Goal: Task Accomplishment & Management: Complete application form

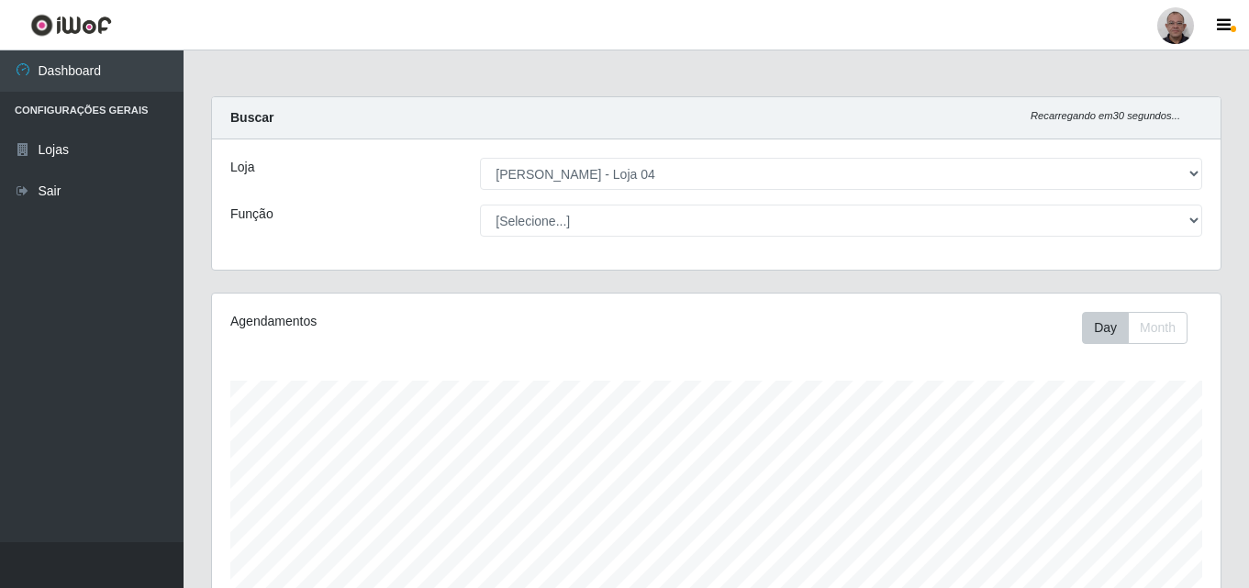
select select "251"
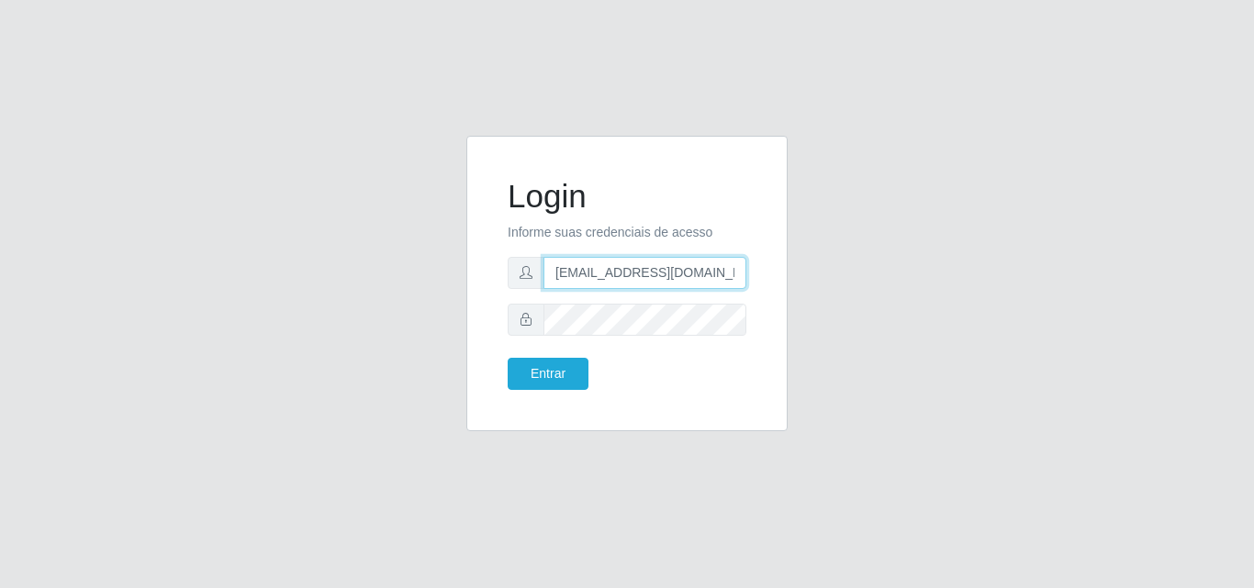
click at [636, 274] on input "[EMAIL_ADDRESS][DOMAIN_NAME]" at bounding box center [644, 273] width 203 height 32
type input "[EMAIL_ADDRESS][DOMAIN_NAME]"
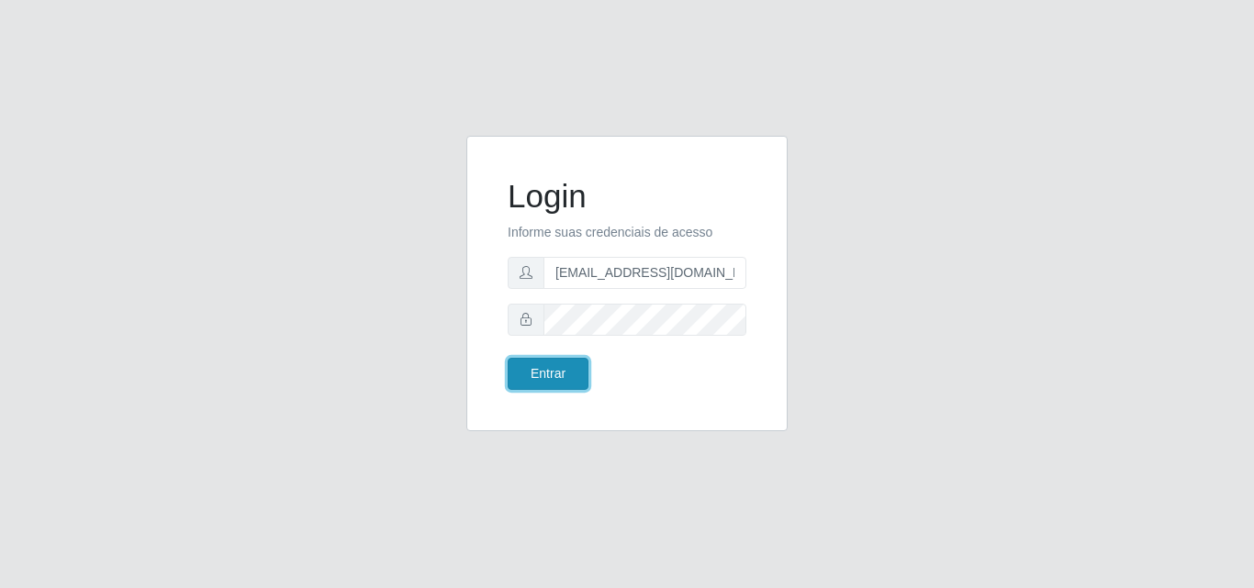
click at [546, 363] on button "Entrar" at bounding box center [548, 374] width 81 height 32
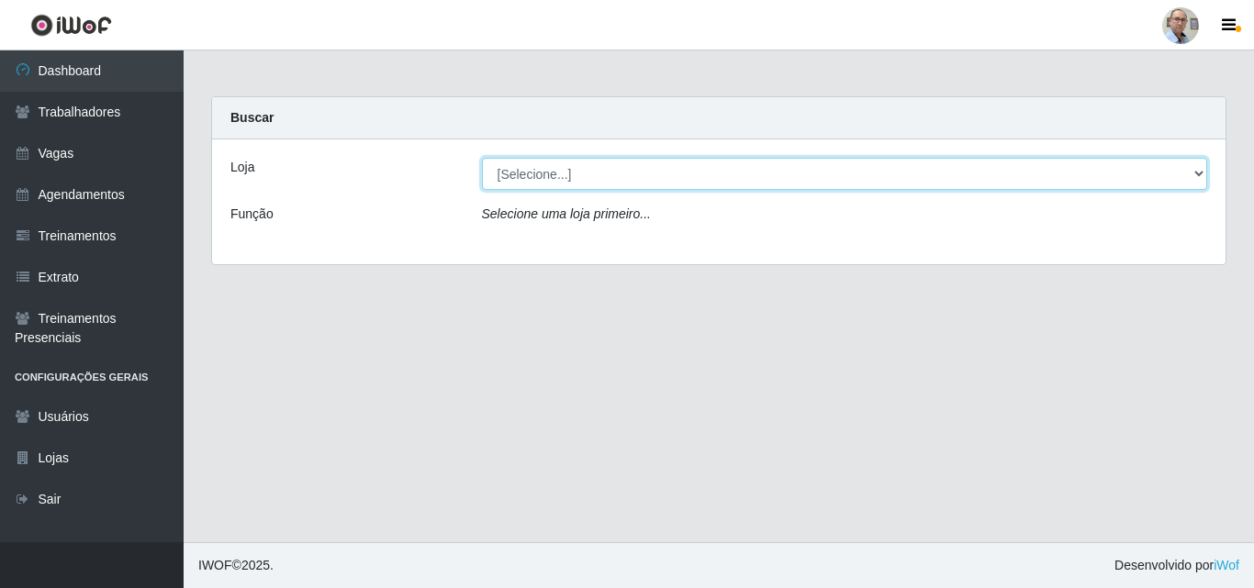
click at [598, 179] on select "[Selecione...] Mar Vermelho - Loja 04" at bounding box center [845, 174] width 726 height 32
select select "251"
click at [482, 158] on select "[Selecione...] Mar Vermelho - Loja 04" at bounding box center [845, 174] width 726 height 32
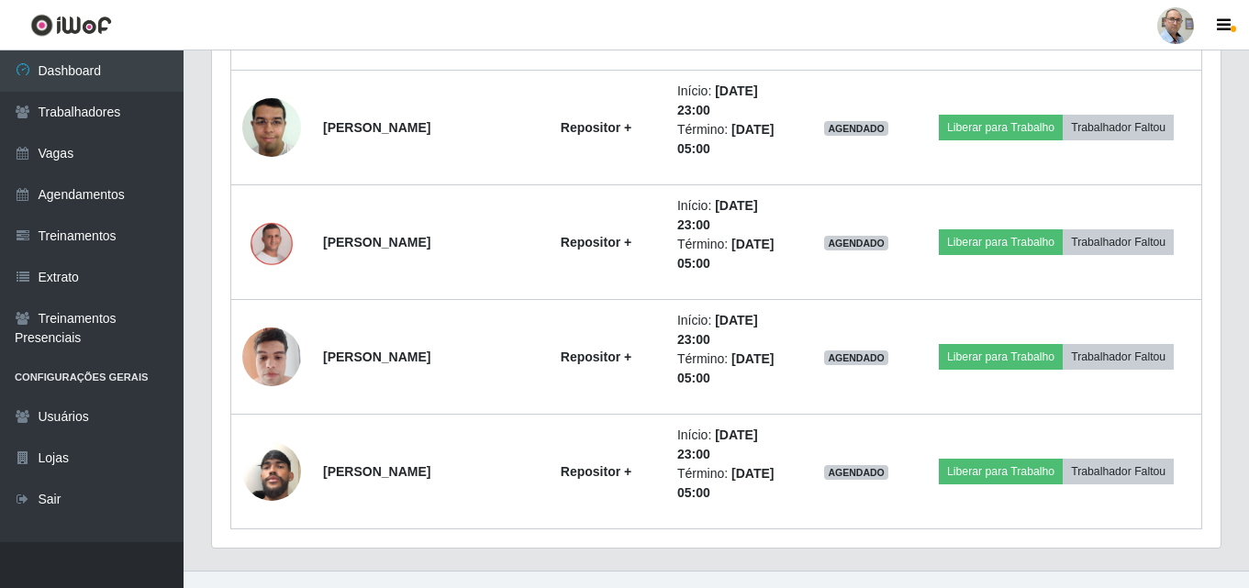
scroll to position [2254, 0]
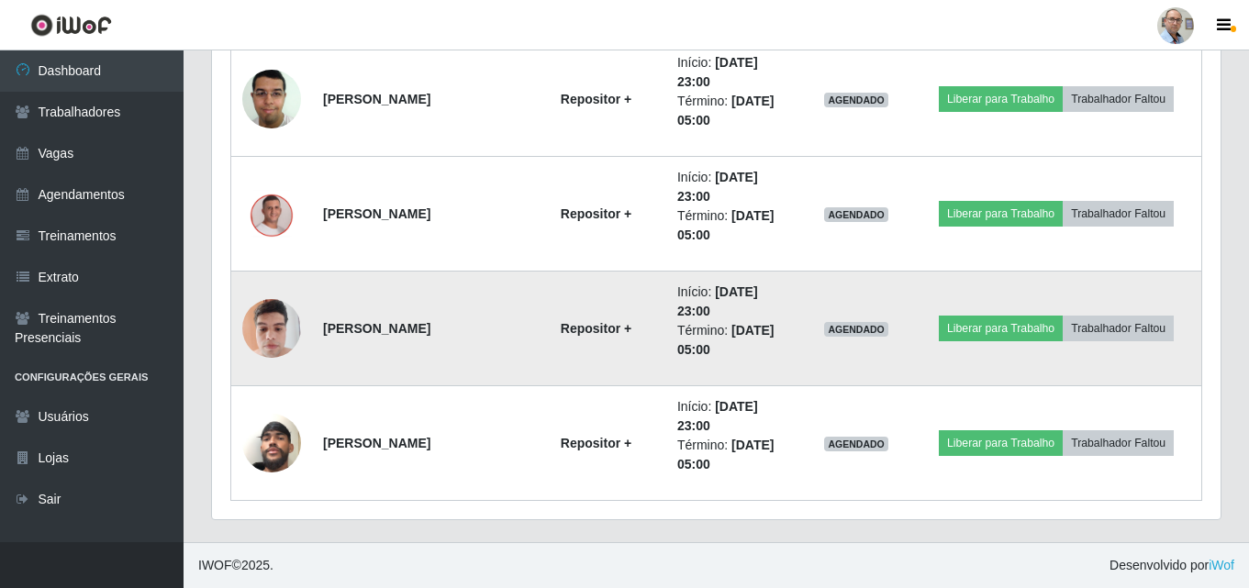
click at [285, 314] on img at bounding box center [271, 328] width 59 height 78
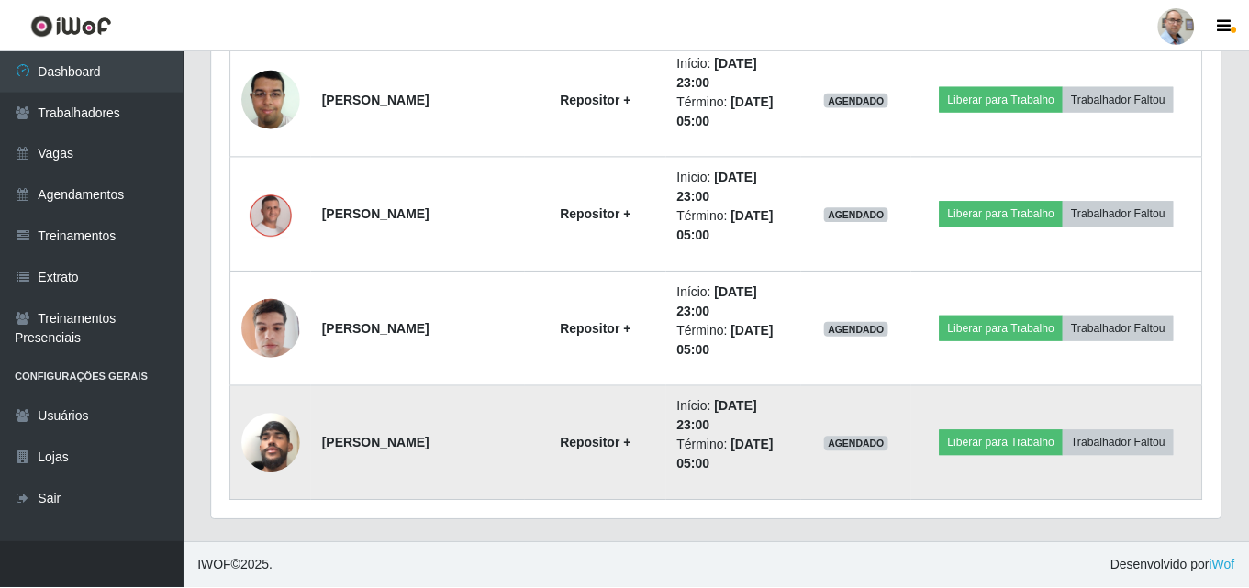
scroll to position [381, 1009]
click at [273, 455] on img at bounding box center [271, 443] width 59 height 105
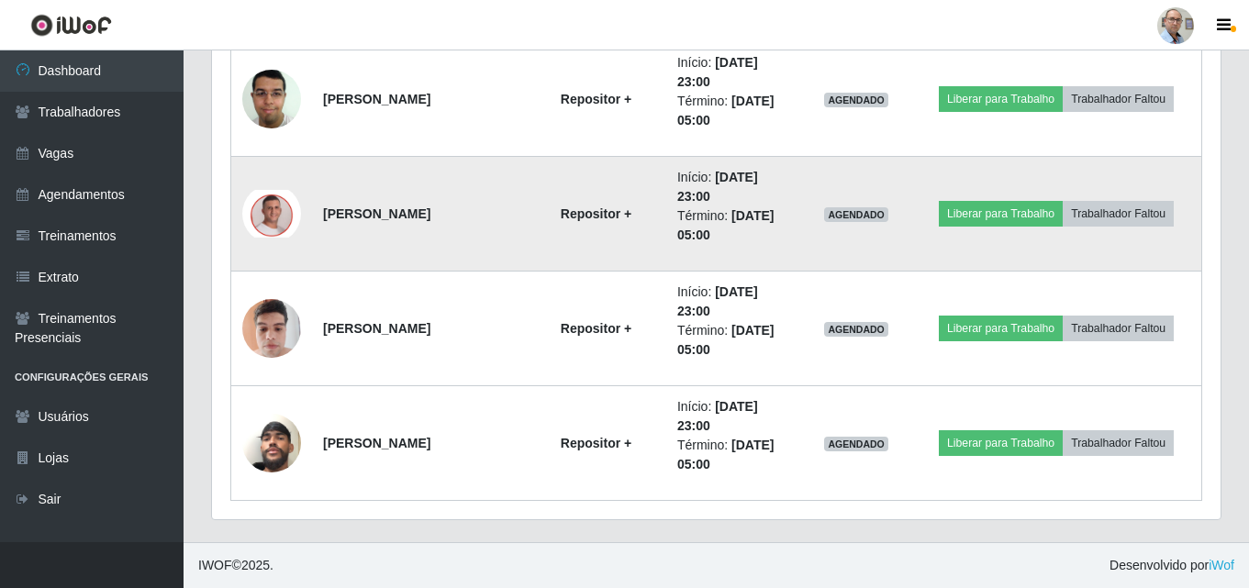
click at [263, 209] on img at bounding box center [271, 214] width 59 height 48
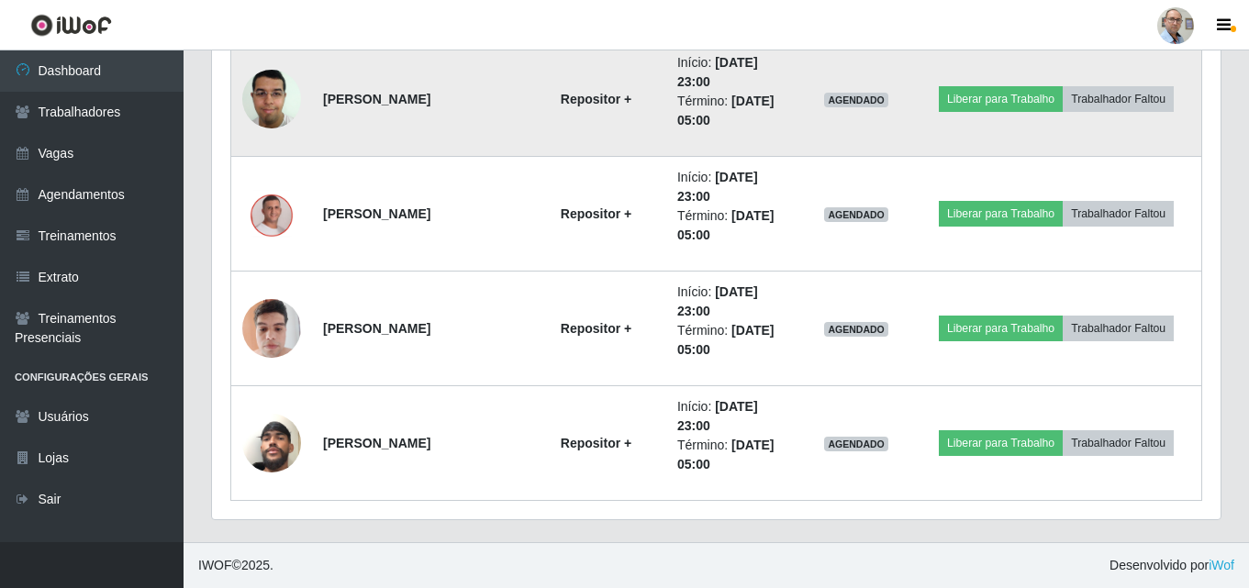
click at [274, 95] on img at bounding box center [271, 99] width 59 height 78
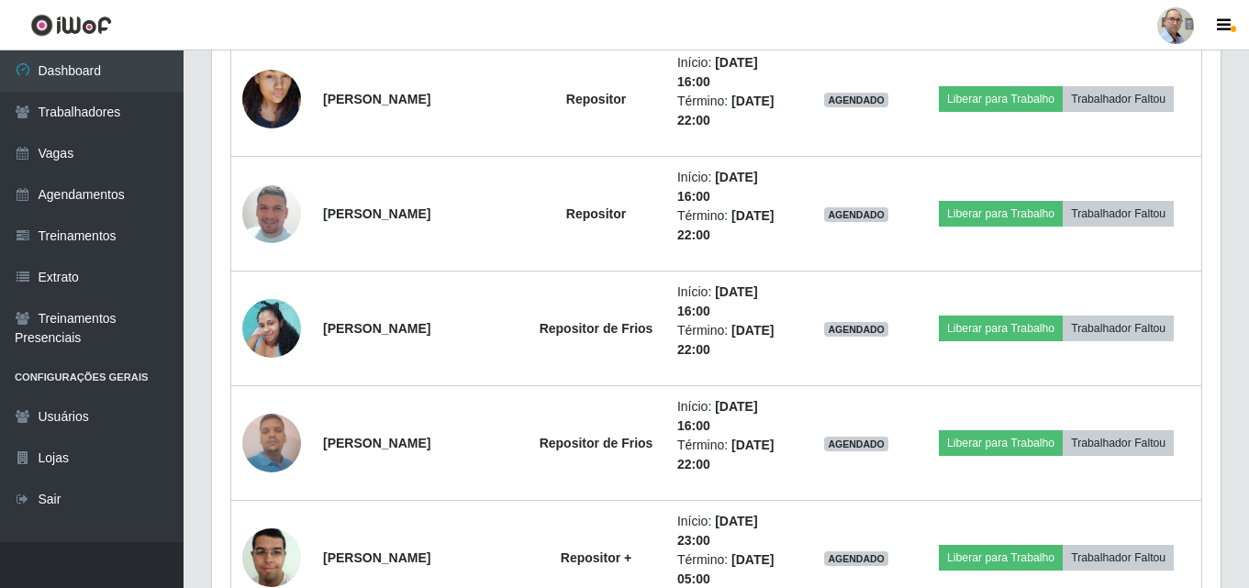
scroll to position [1703, 0]
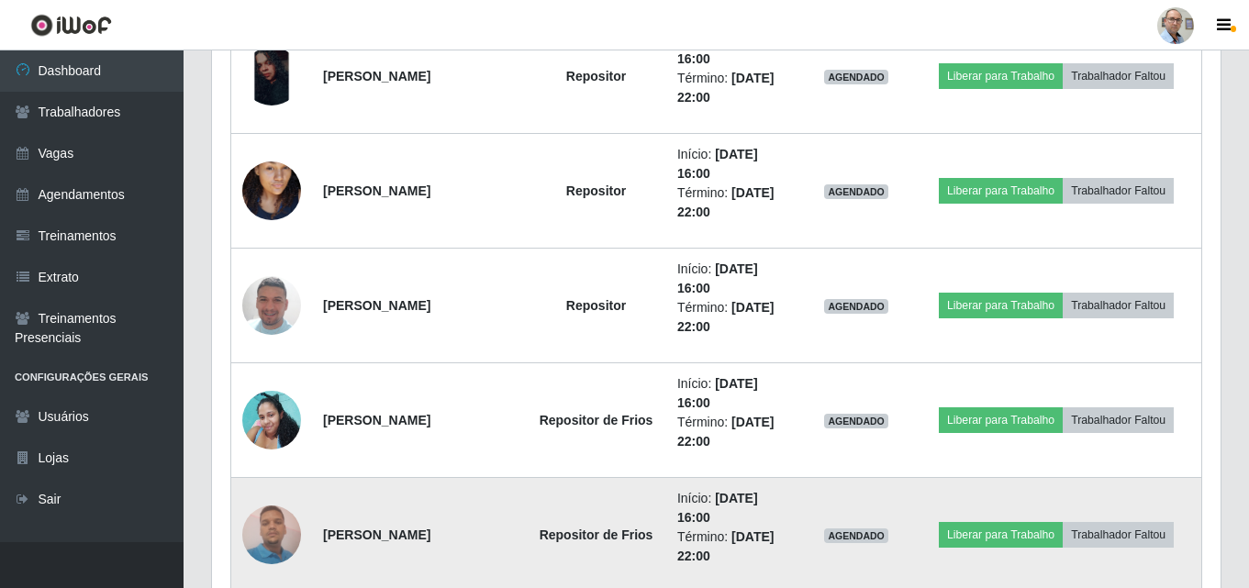
click at [268, 541] on img at bounding box center [271, 535] width 59 height 78
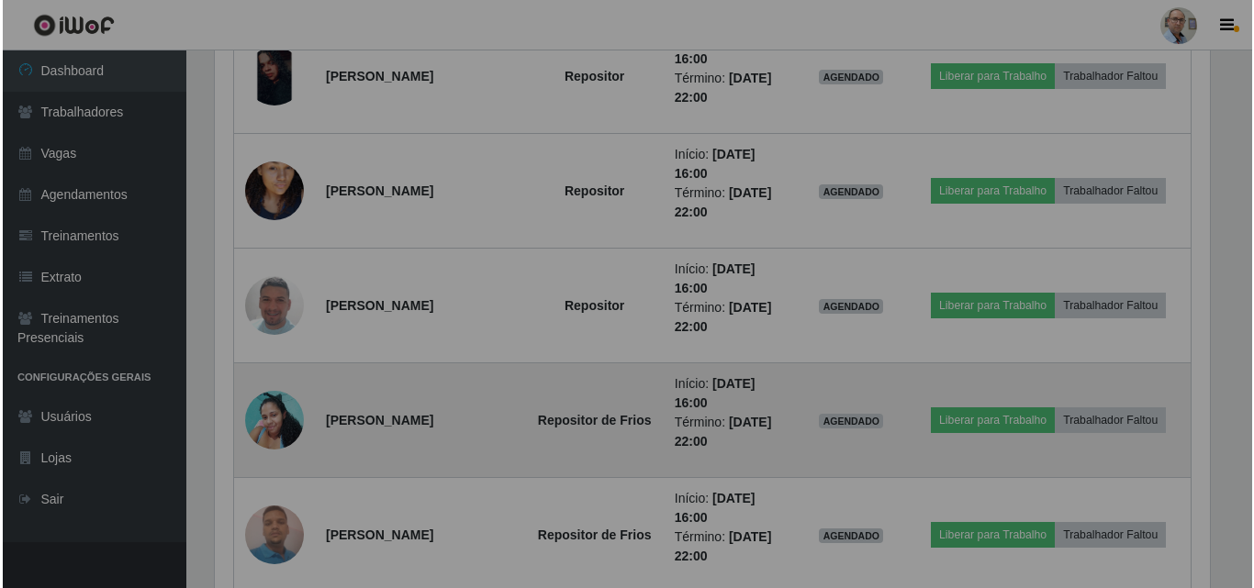
scroll to position [381, 1009]
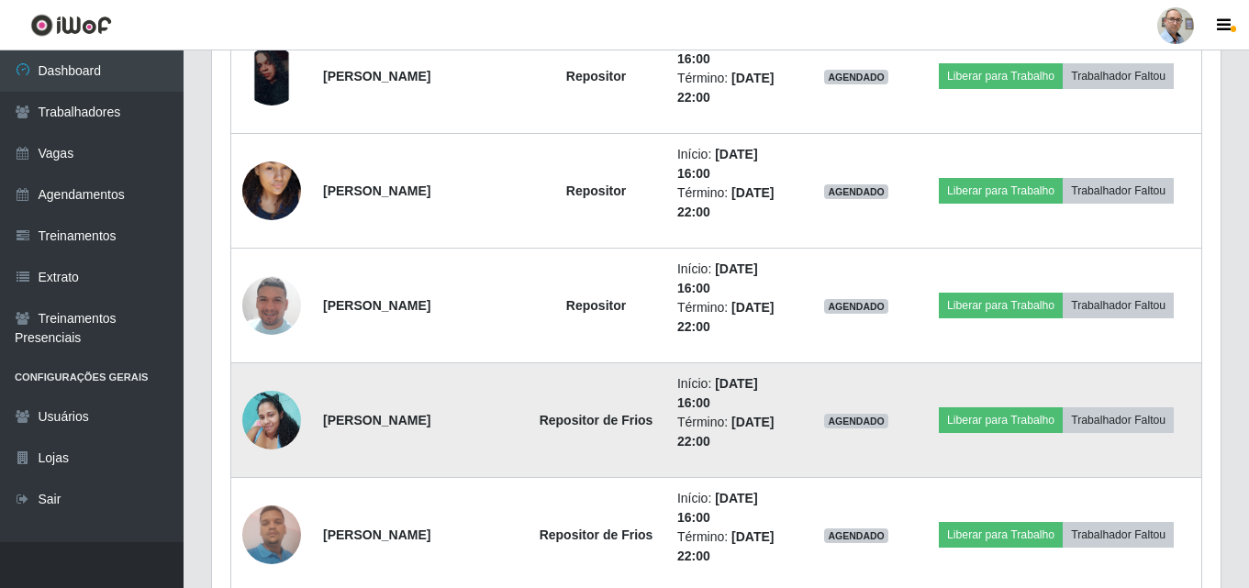
click at [266, 407] on img at bounding box center [271, 420] width 59 height 78
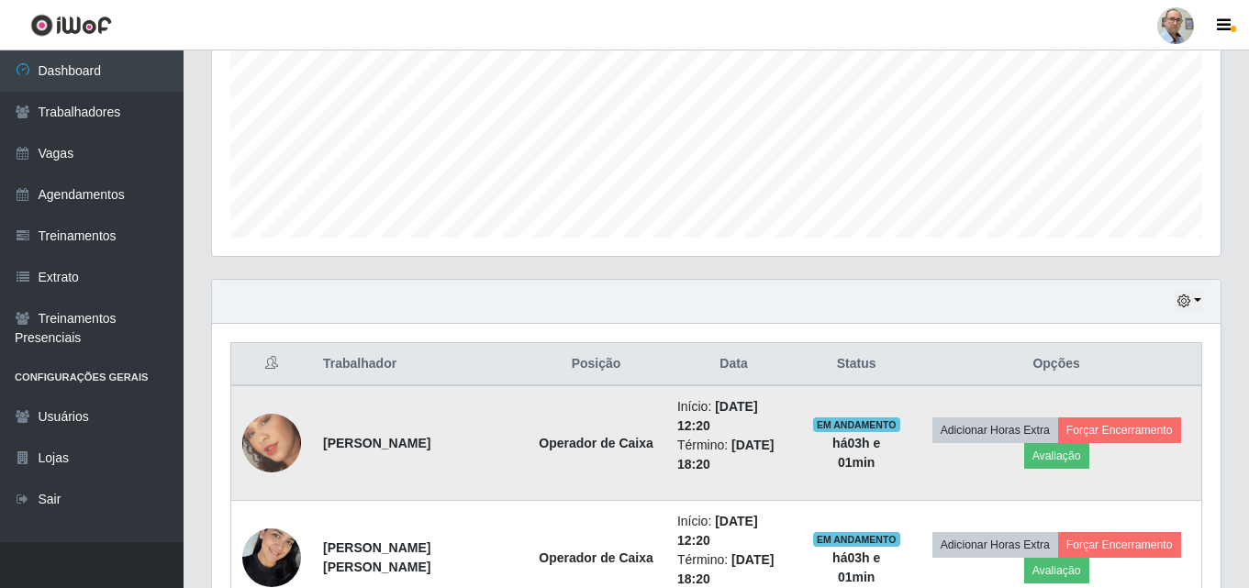
scroll to position [0, 0]
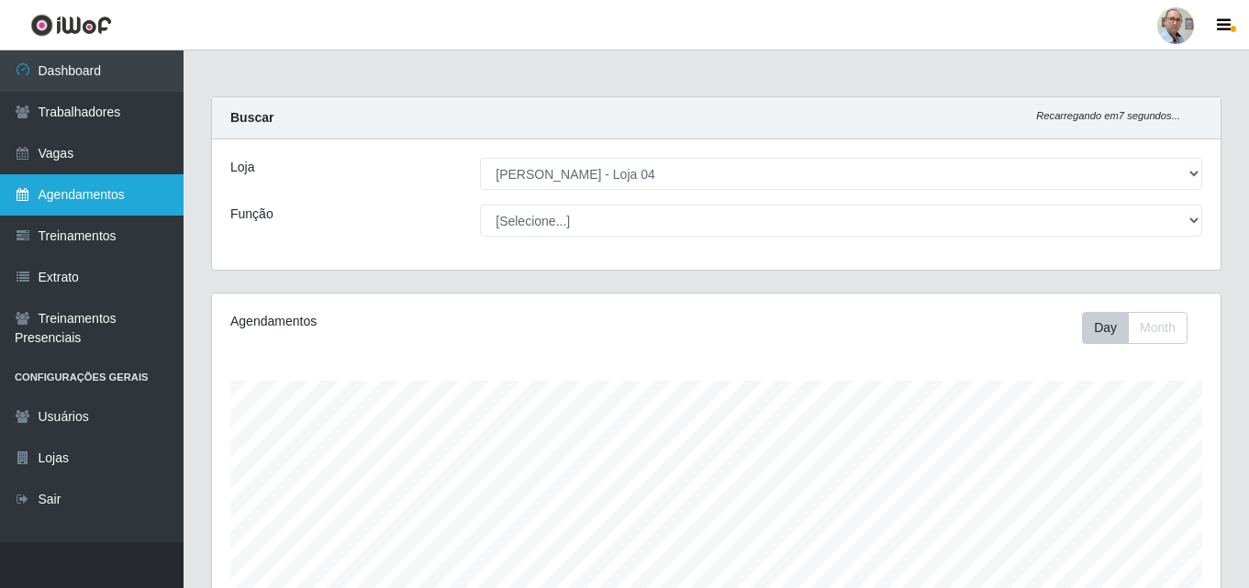
click at [49, 189] on link "Agendamentos" at bounding box center [92, 194] width 184 height 41
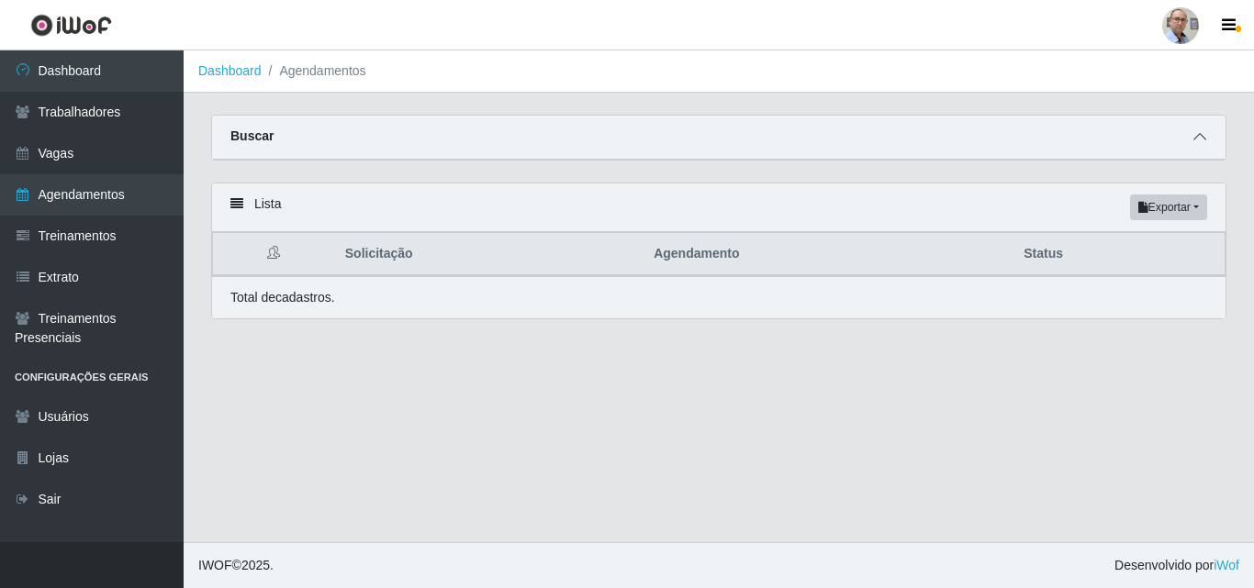
click at [1195, 141] on icon at bounding box center [1199, 136] width 13 height 13
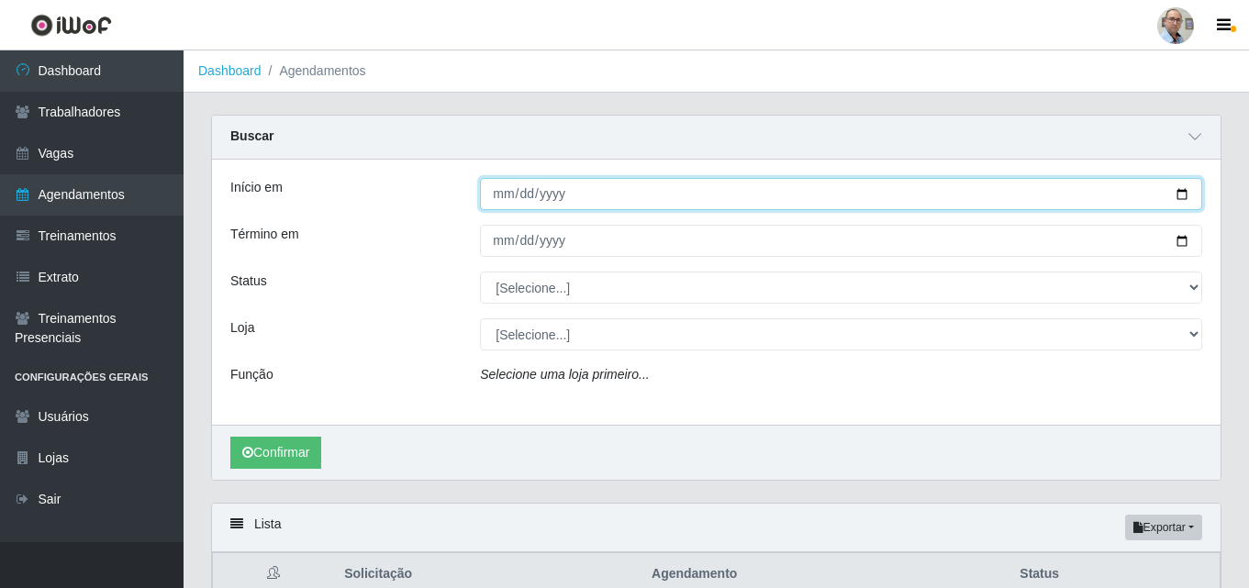
click at [1179, 195] on input "Início em" at bounding box center [841, 194] width 722 height 32
type input "[DATE]"
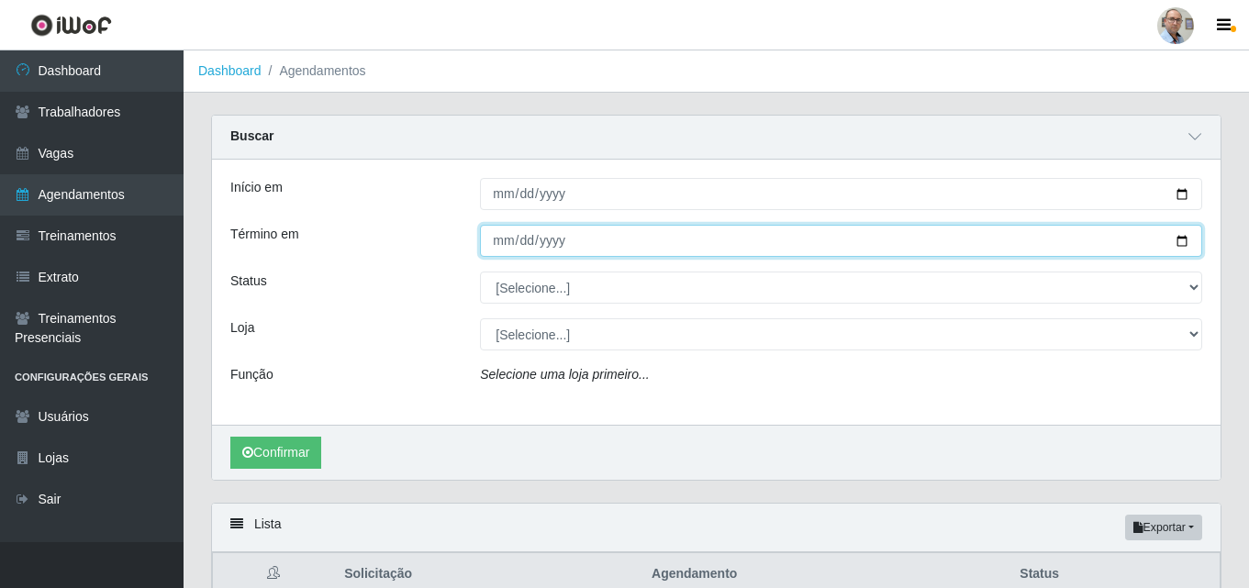
click at [1179, 239] on input "Término em" at bounding box center [841, 241] width 722 height 32
type input "[DATE]"
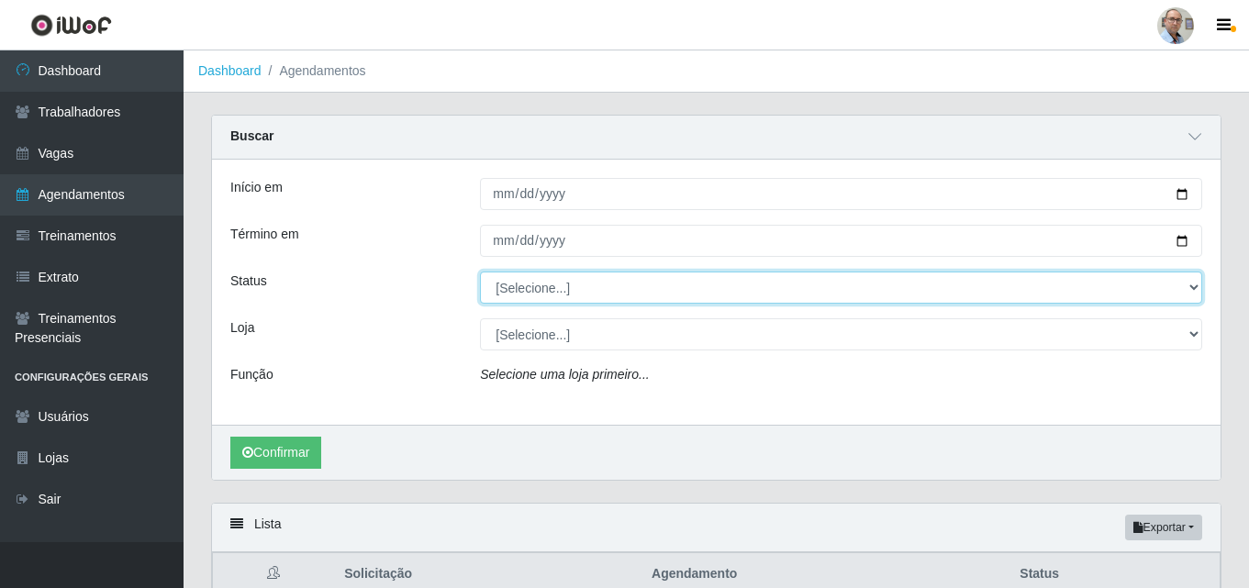
click at [548, 296] on select "[Selecione...] AGENDADO AGUARDANDO LIBERAR EM ANDAMENTO EM REVISÃO FINALIZADO C…" at bounding box center [841, 288] width 722 height 32
select select "AGENDADO"
click at [480, 273] on select "[Selecione...] AGENDADO AGUARDANDO LIBERAR EM ANDAMENTO EM REVISÃO FINALIZADO C…" at bounding box center [841, 288] width 722 height 32
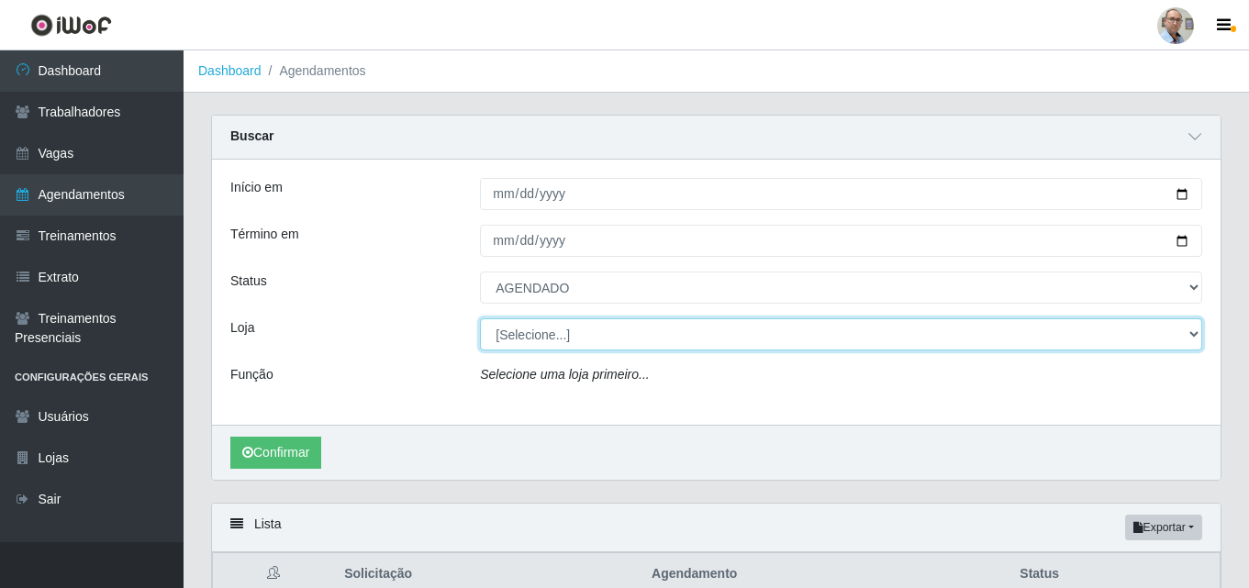
click at [554, 336] on select "[Selecione...] Mar Vermelho - Loja 04" at bounding box center [841, 334] width 722 height 32
select select "251"
click at [480, 319] on select "[Selecione...] Mar Vermelho - Loja 04" at bounding box center [841, 334] width 722 height 32
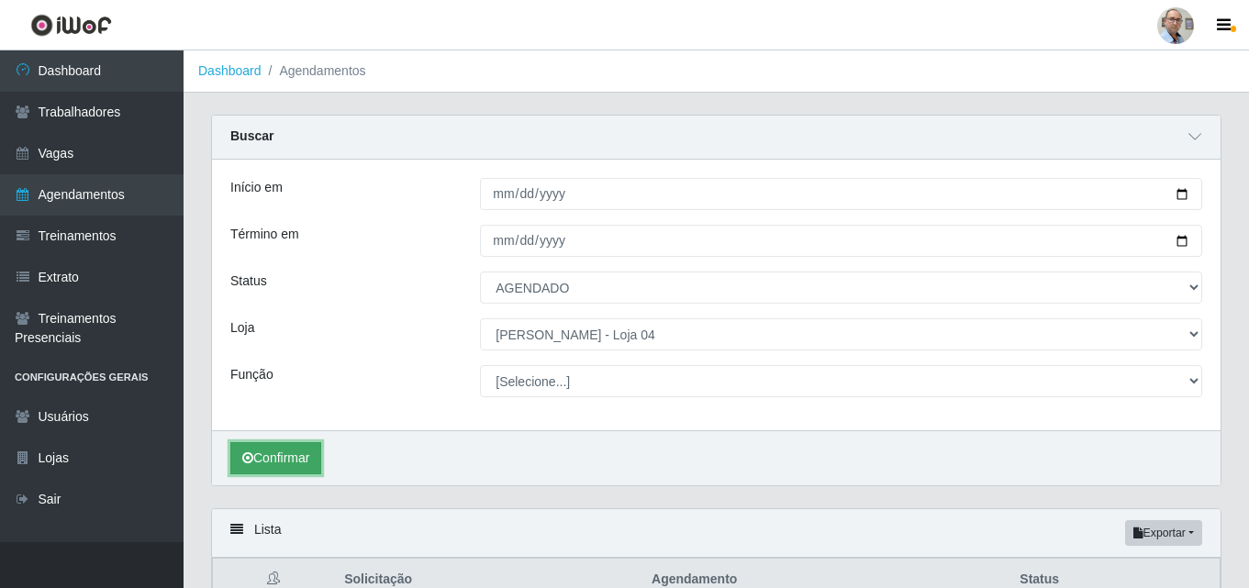
click at [281, 451] on button "Confirmar" at bounding box center [275, 458] width 91 height 32
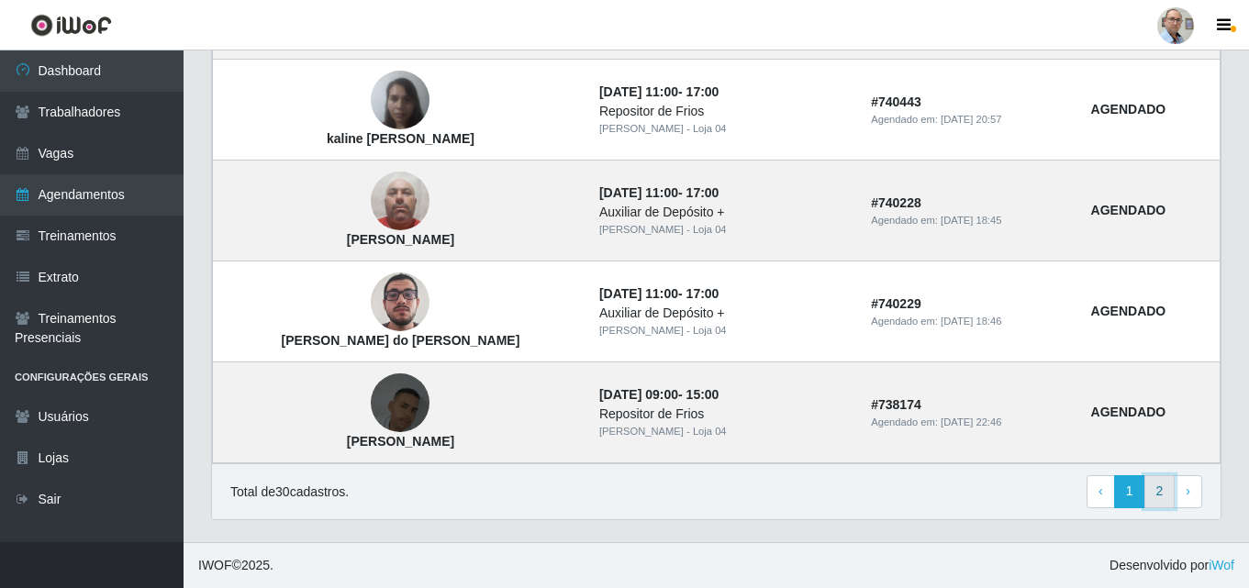
click at [1161, 492] on link "2" at bounding box center [1160, 491] width 31 height 33
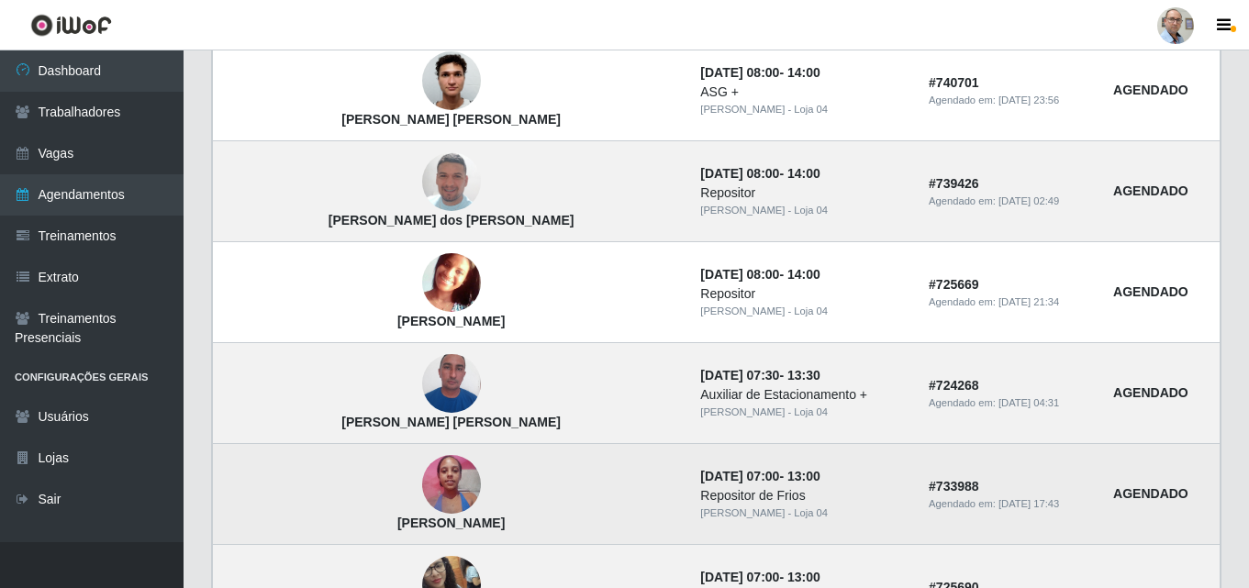
scroll to position [1053, 0]
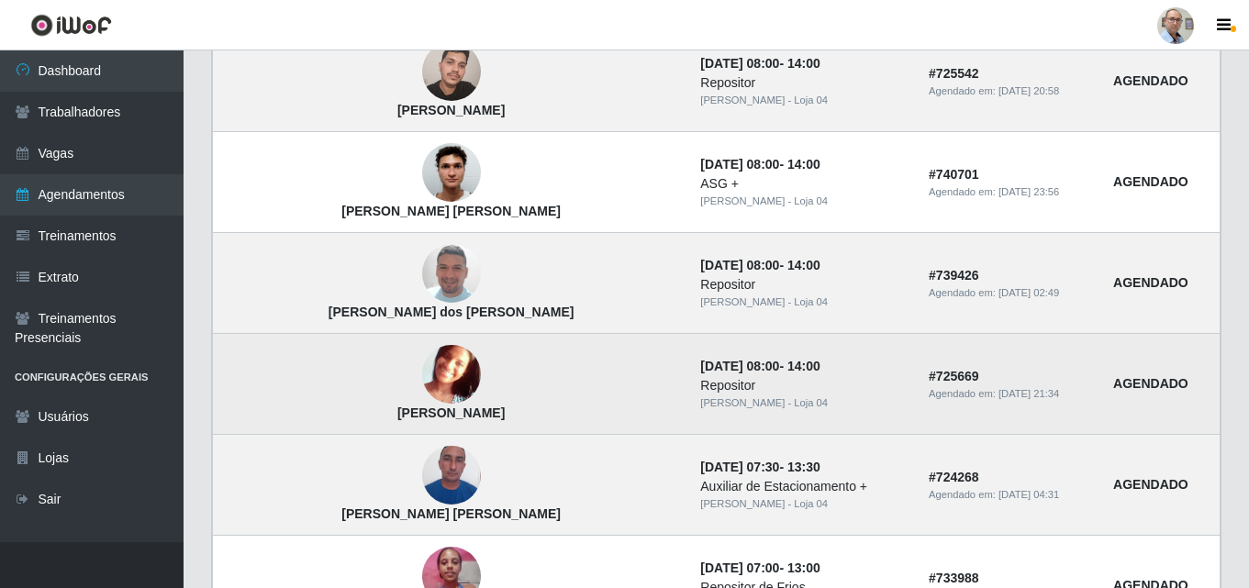
click at [422, 378] on img at bounding box center [451, 374] width 59 height 59
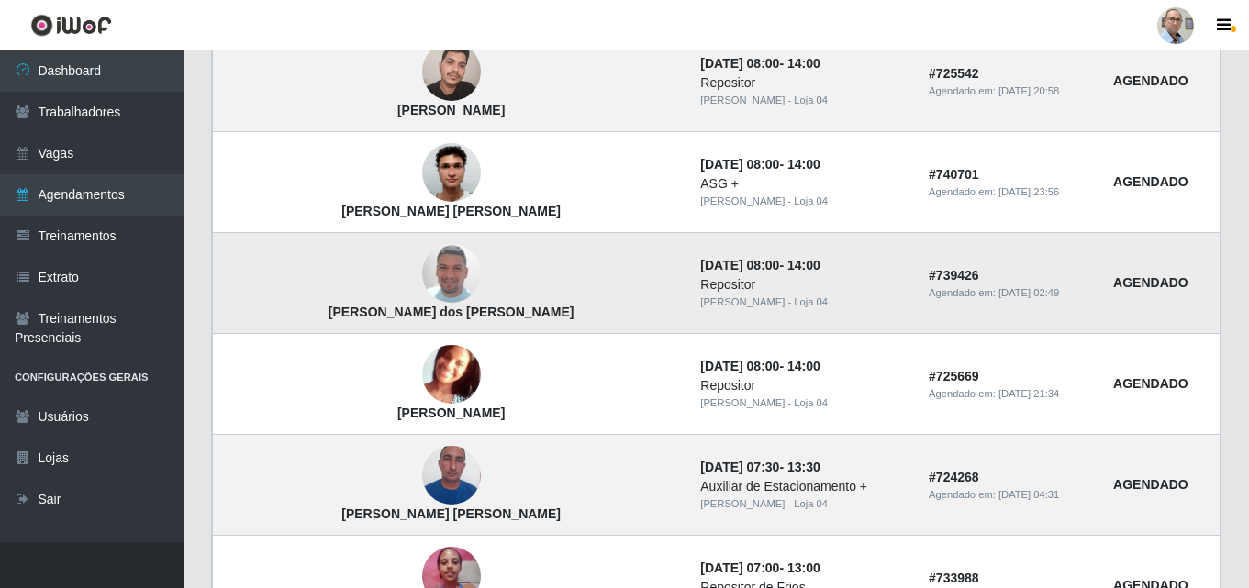
click at [422, 277] on img at bounding box center [451, 273] width 59 height 105
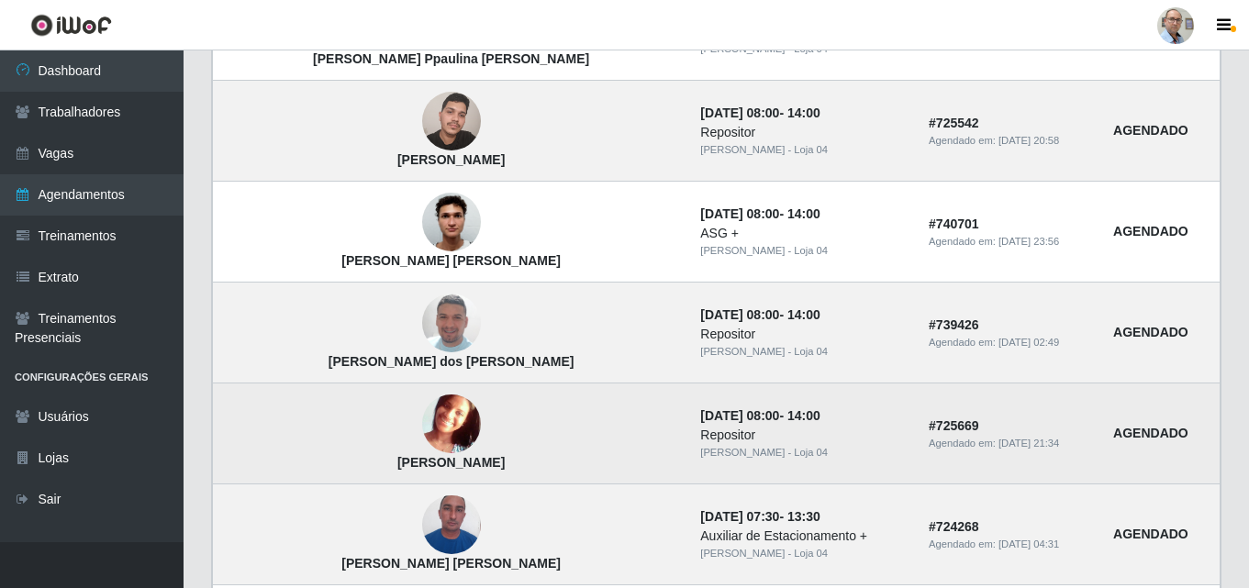
scroll to position [961, 0]
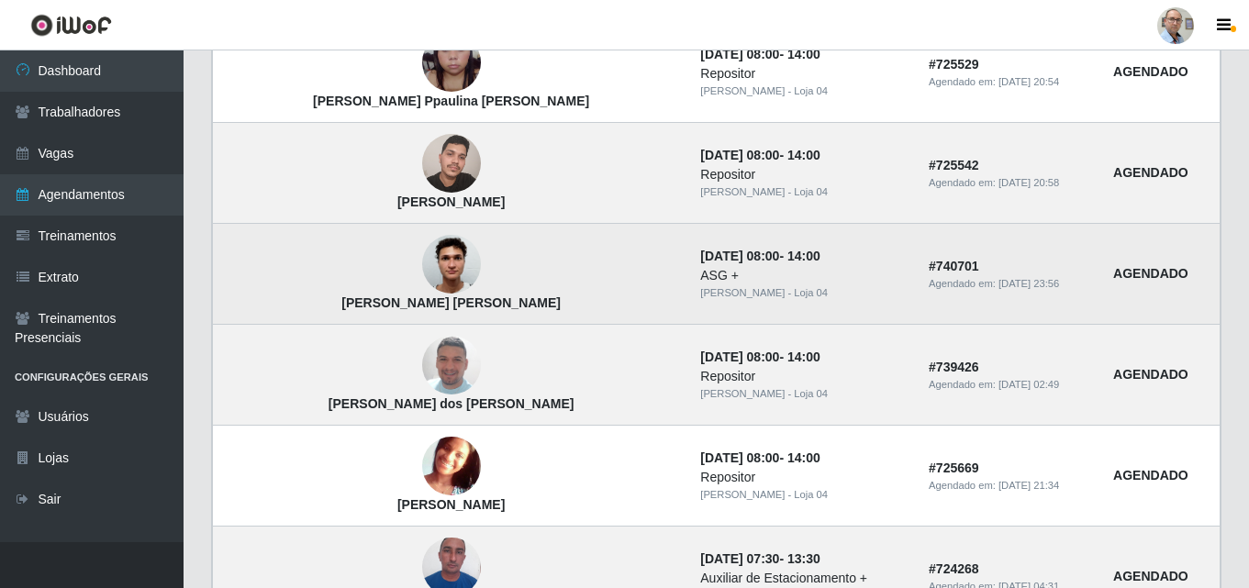
click at [422, 264] on img at bounding box center [451, 265] width 59 height 78
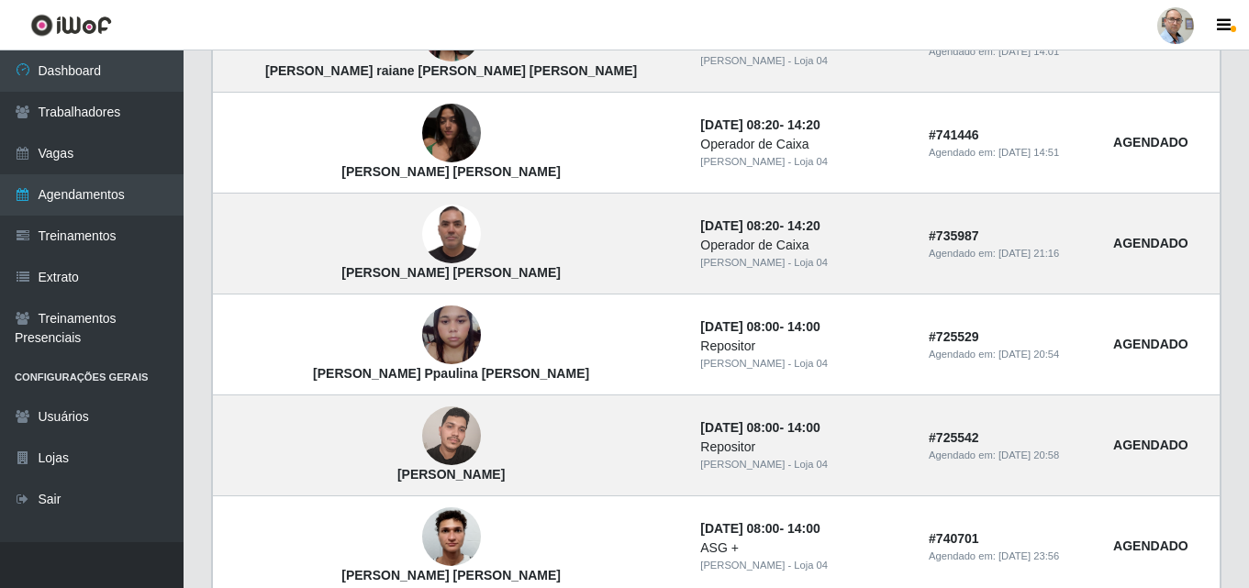
scroll to position [686, 0]
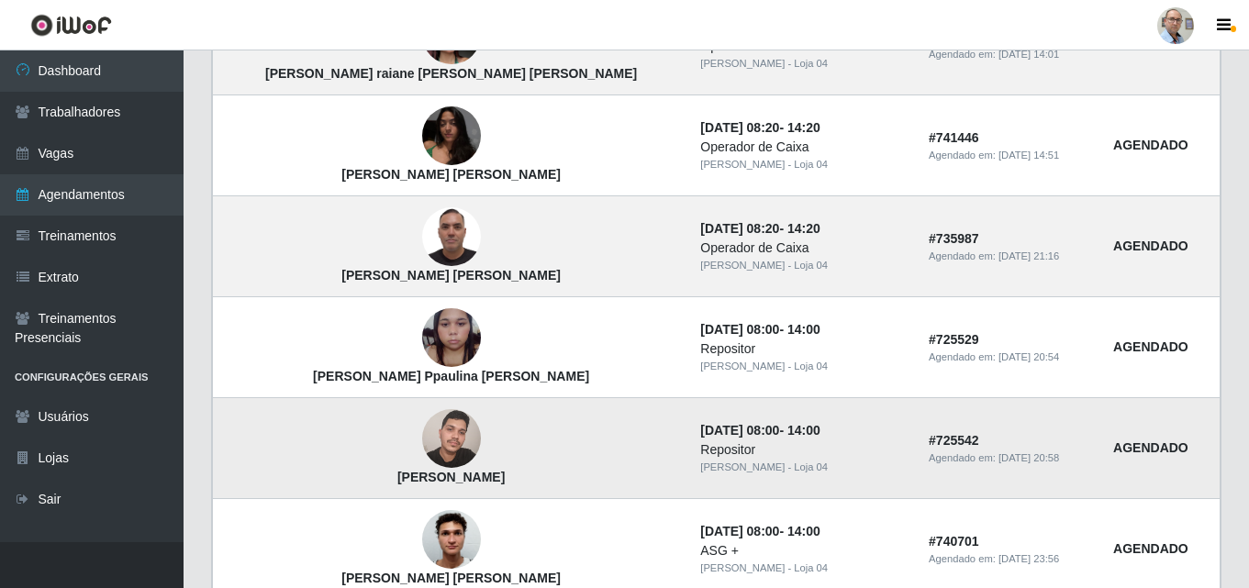
click at [422, 440] on img at bounding box center [451, 439] width 59 height 78
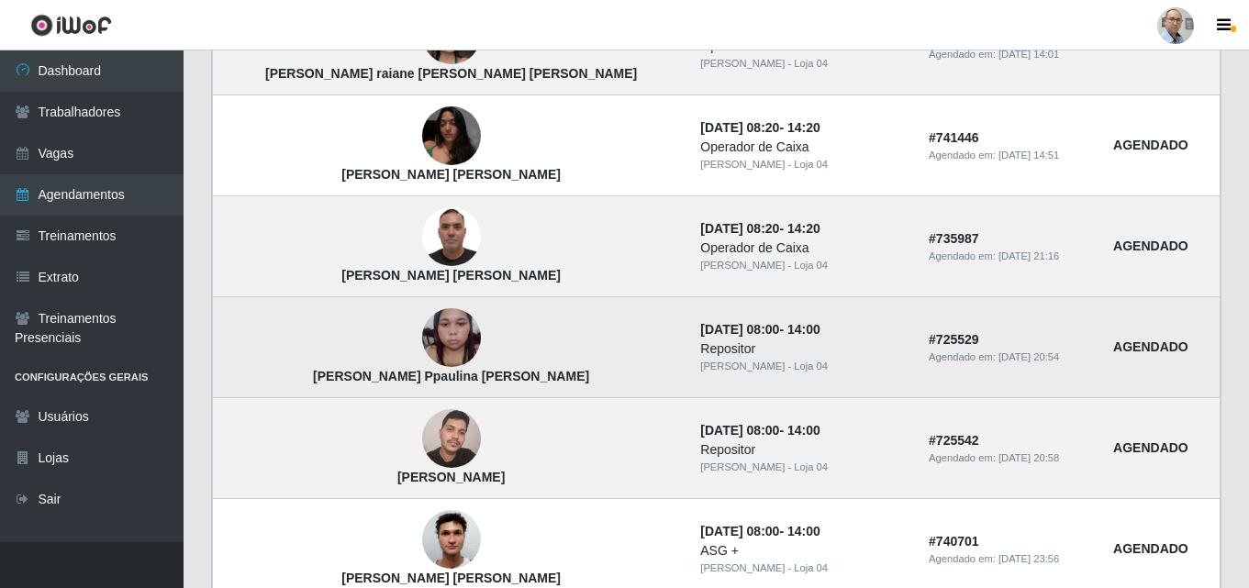
click at [422, 350] on img at bounding box center [451, 338] width 59 height 78
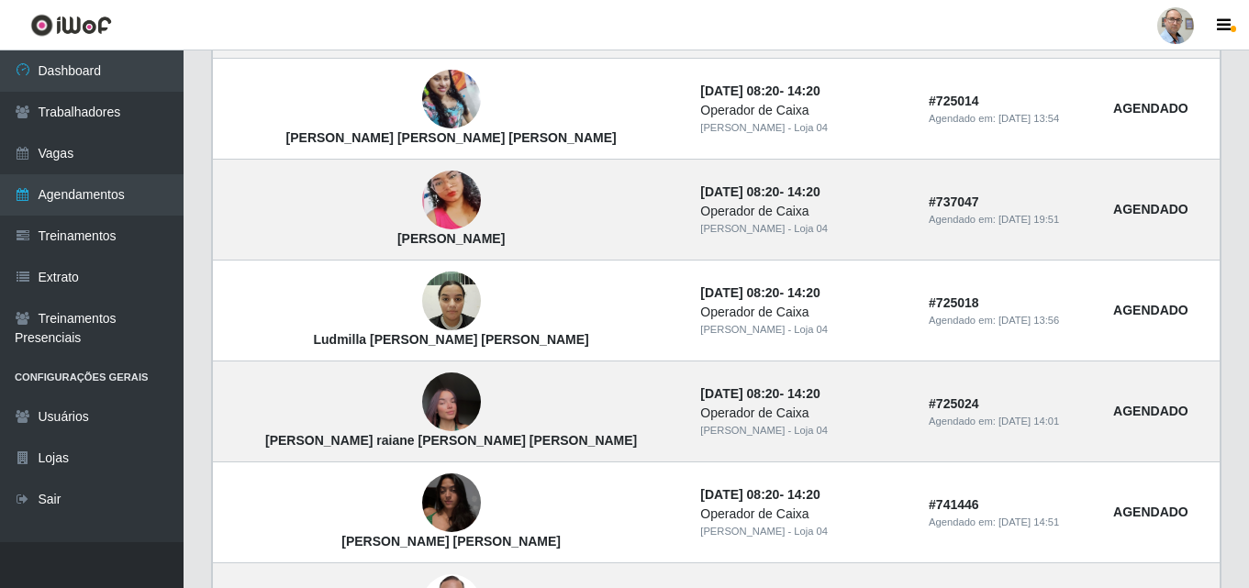
scroll to position [502, 0]
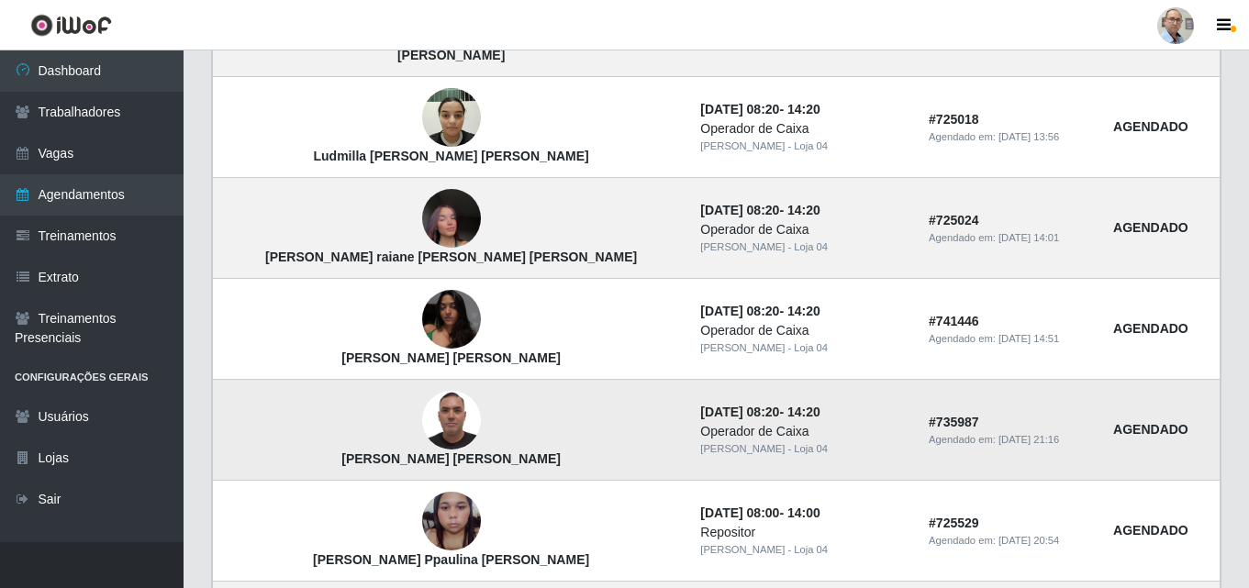
click at [422, 432] on img at bounding box center [451, 421] width 59 height 78
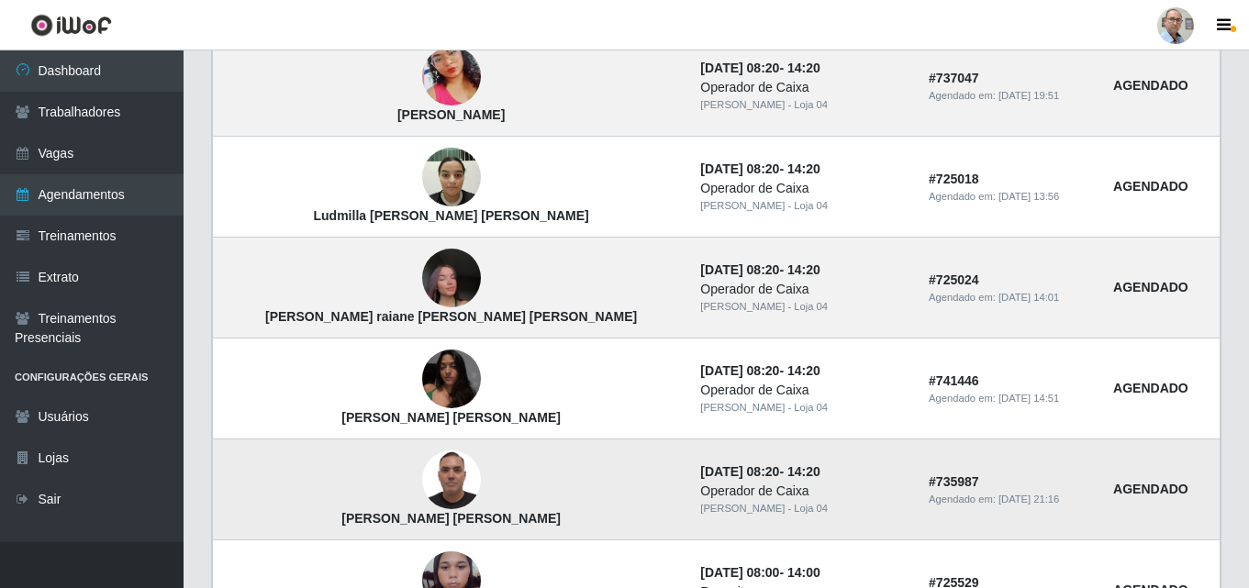
scroll to position [410, 0]
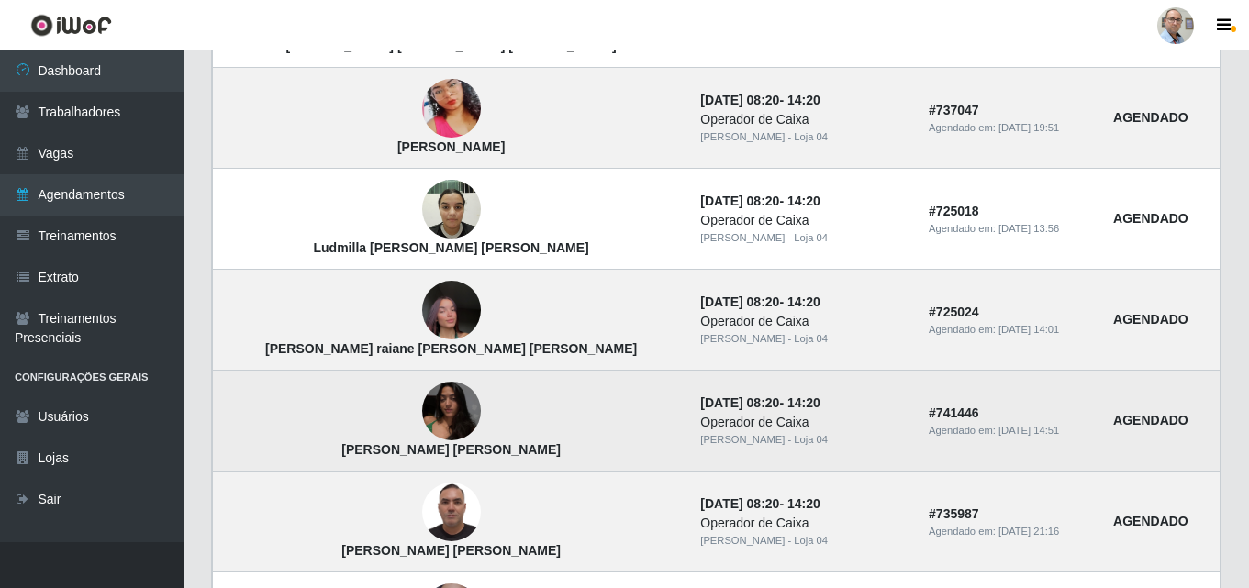
click at [422, 396] on img at bounding box center [451, 412] width 59 height 78
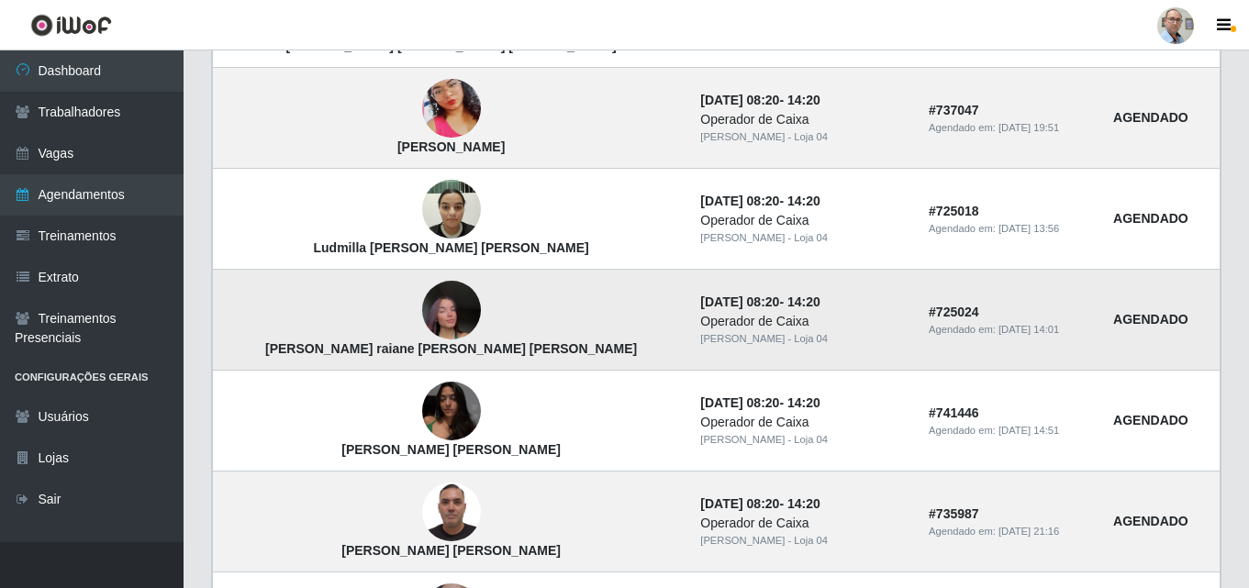
click at [422, 306] on img at bounding box center [451, 311] width 59 height 105
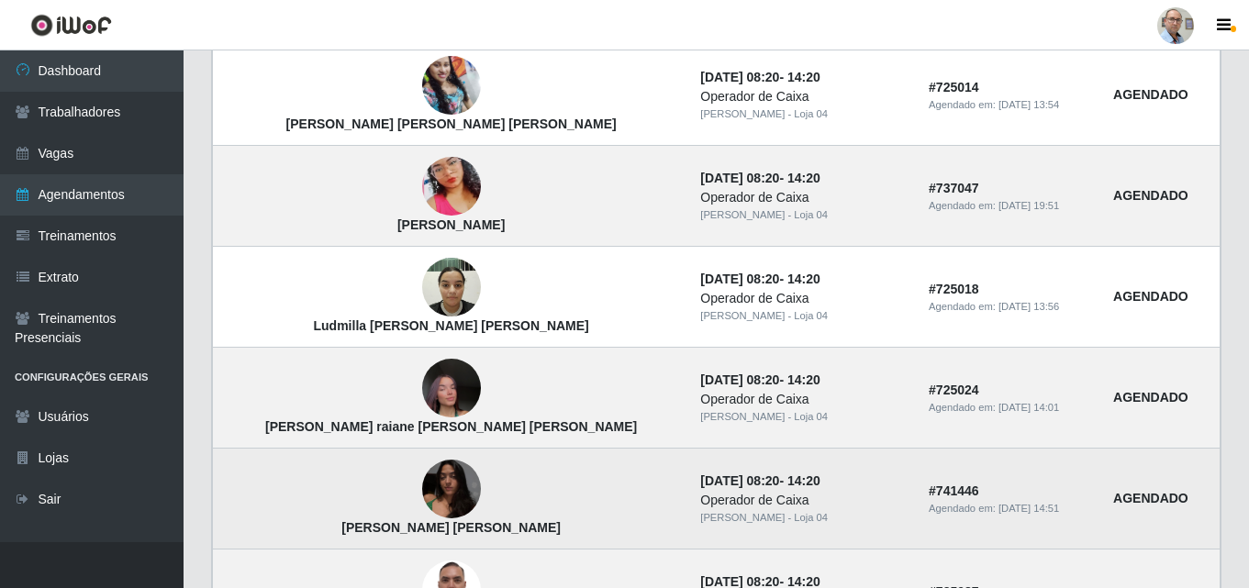
scroll to position [227, 0]
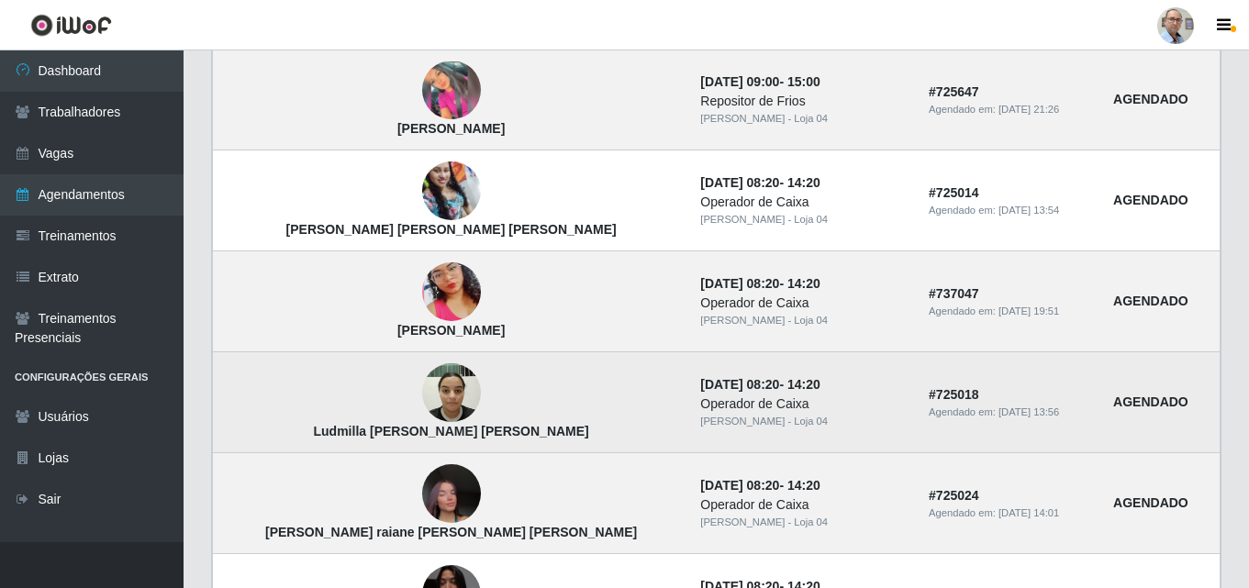
click at [422, 382] on img at bounding box center [451, 393] width 59 height 78
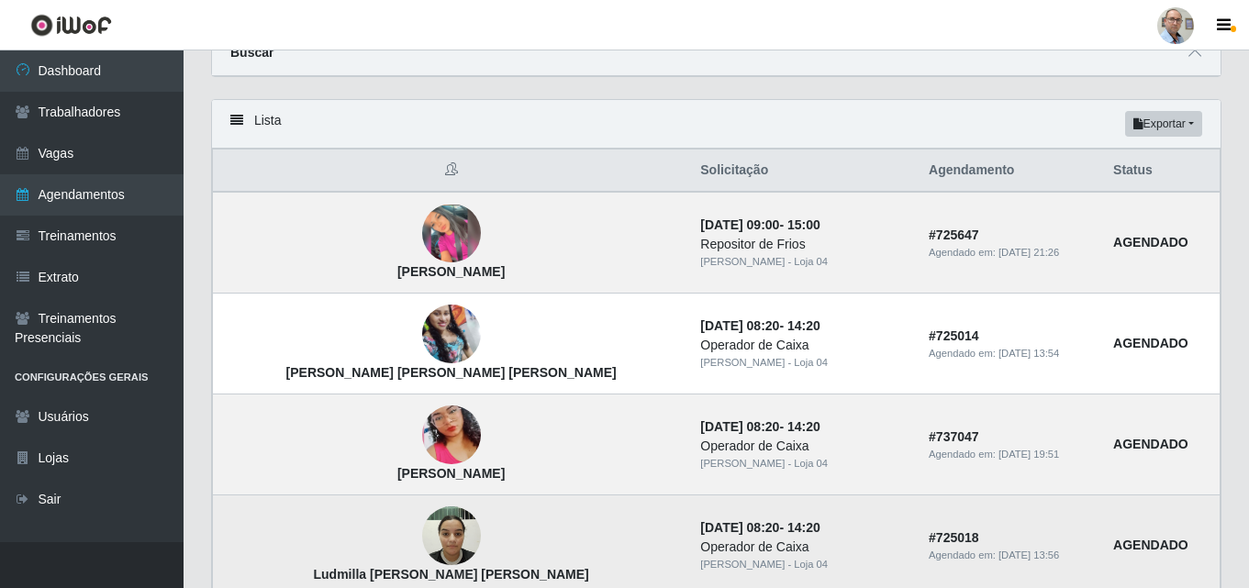
scroll to position [43, 0]
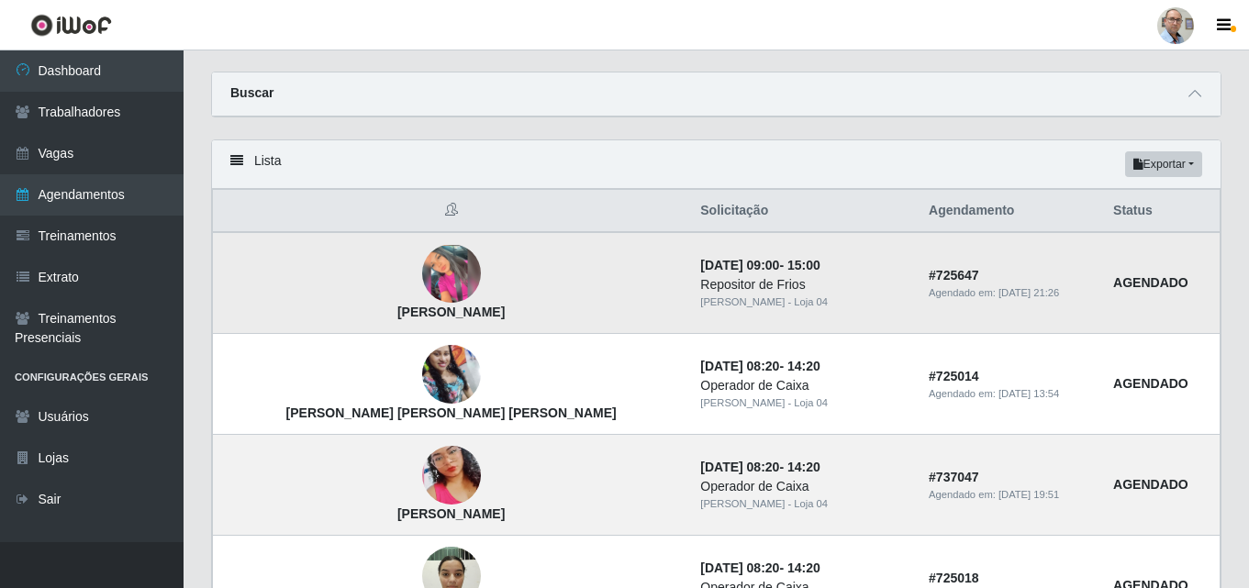
click at [422, 272] on img at bounding box center [451, 274] width 59 height 59
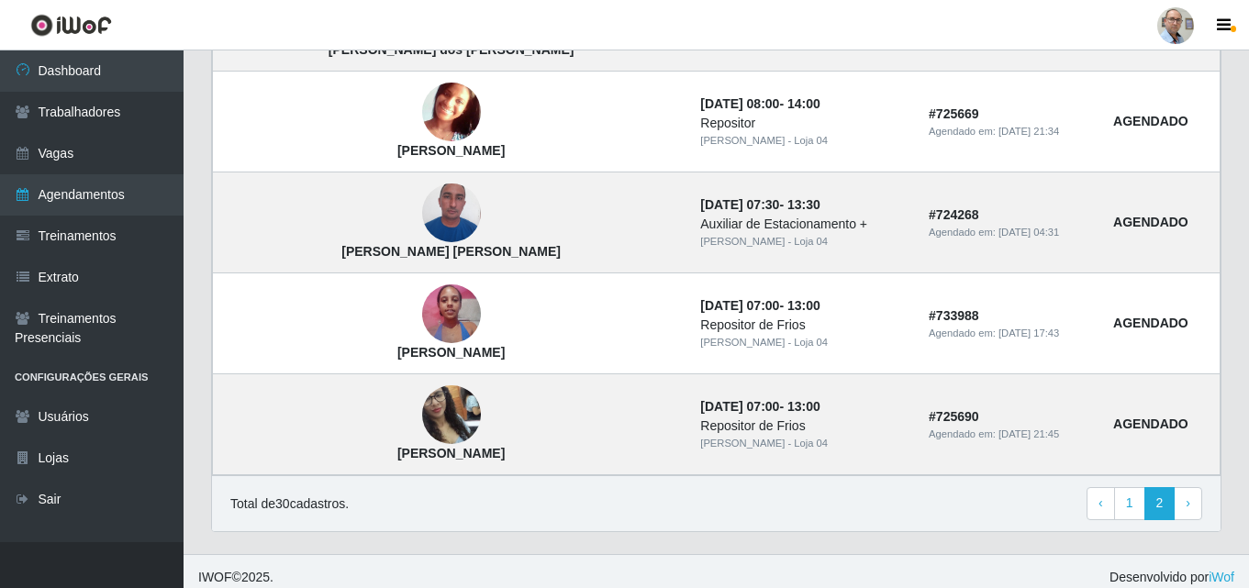
scroll to position [1328, 0]
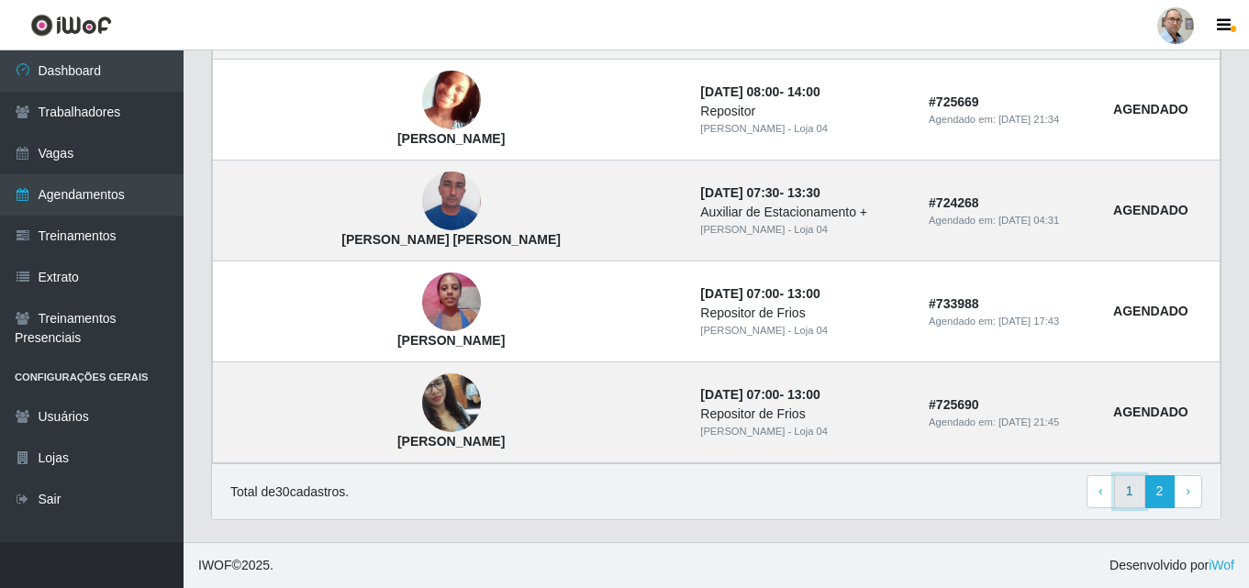
click at [1131, 485] on link "1" at bounding box center [1129, 491] width 31 height 33
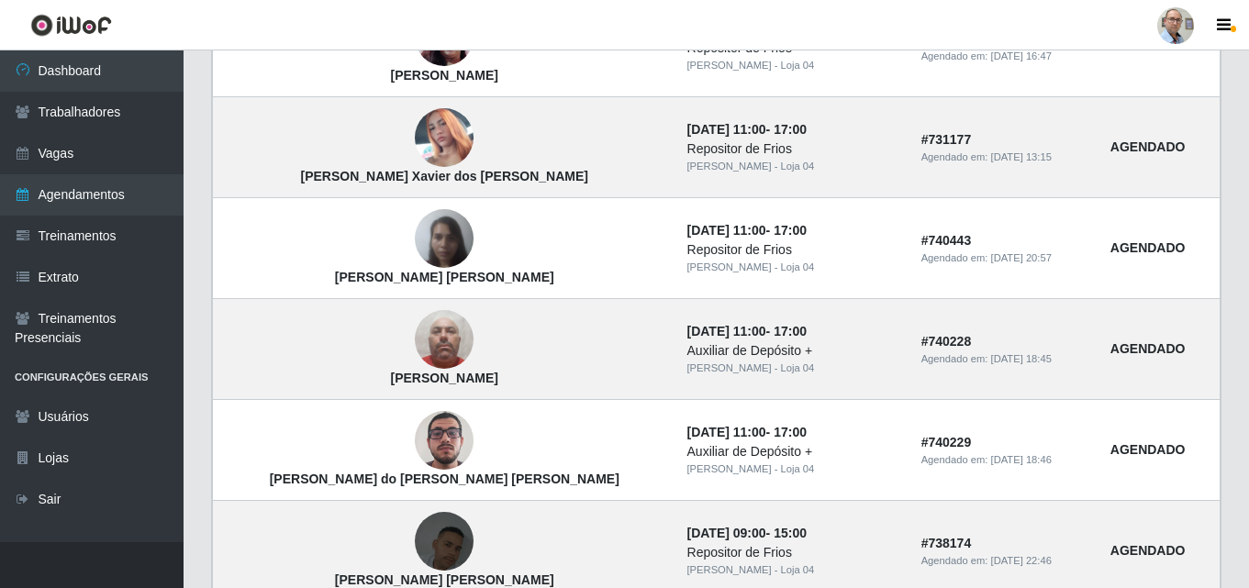
scroll to position [1328, 0]
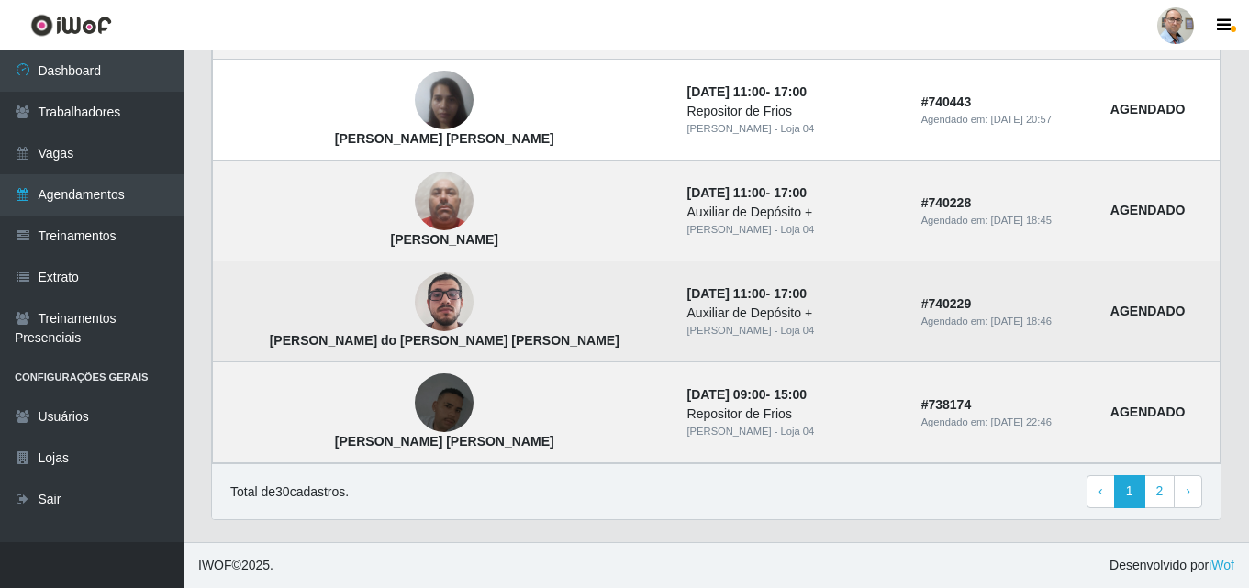
click at [415, 299] on img at bounding box center [444, 303] width 59 height 105
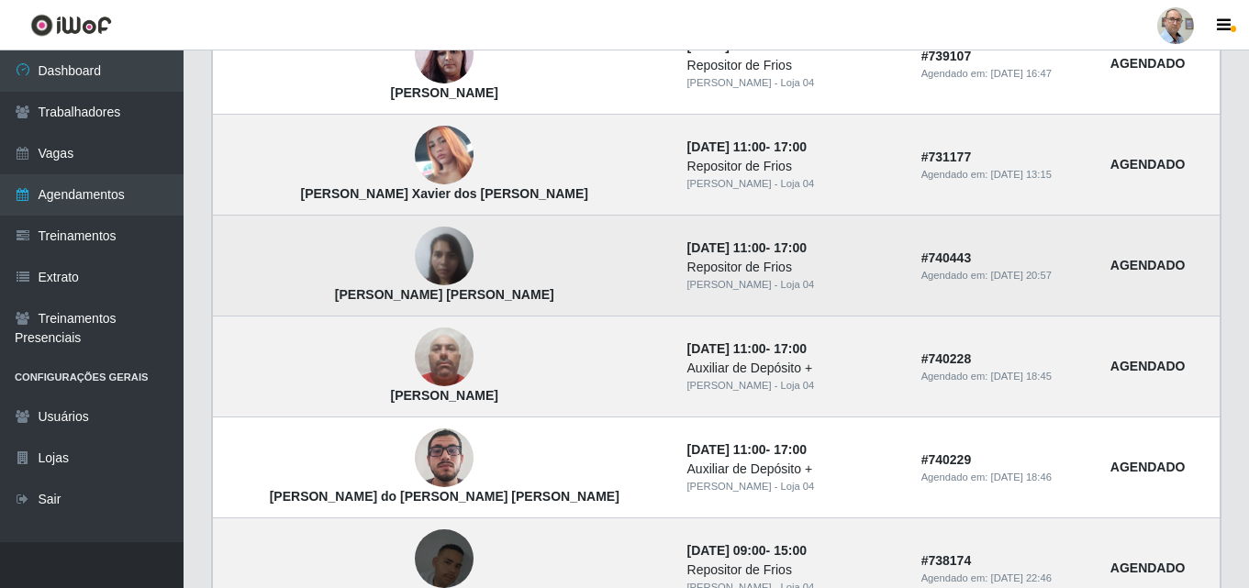
scroll to position [1145, 0]
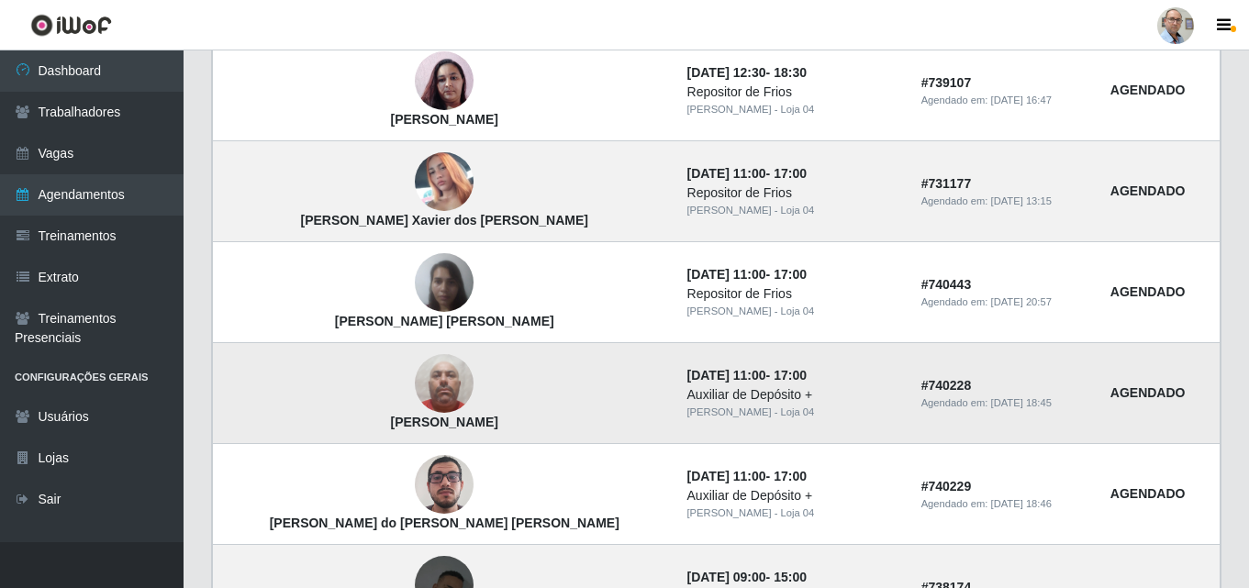
click at [415, 382] on img at bounding box center [444, 384] width 59 height 78
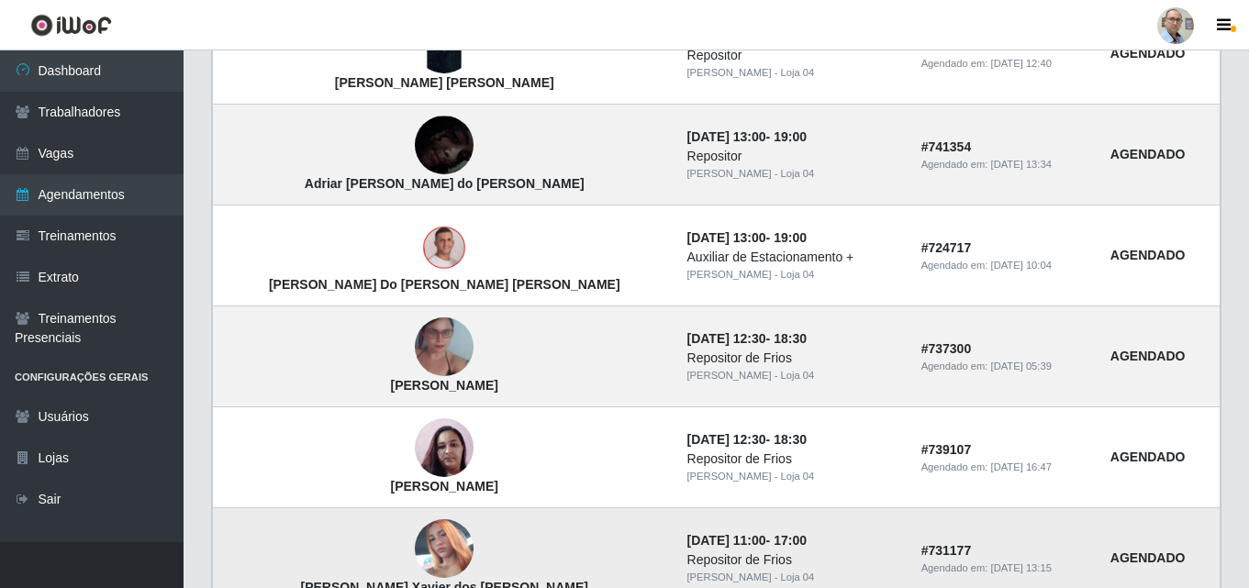
scroll to position [686, 0]
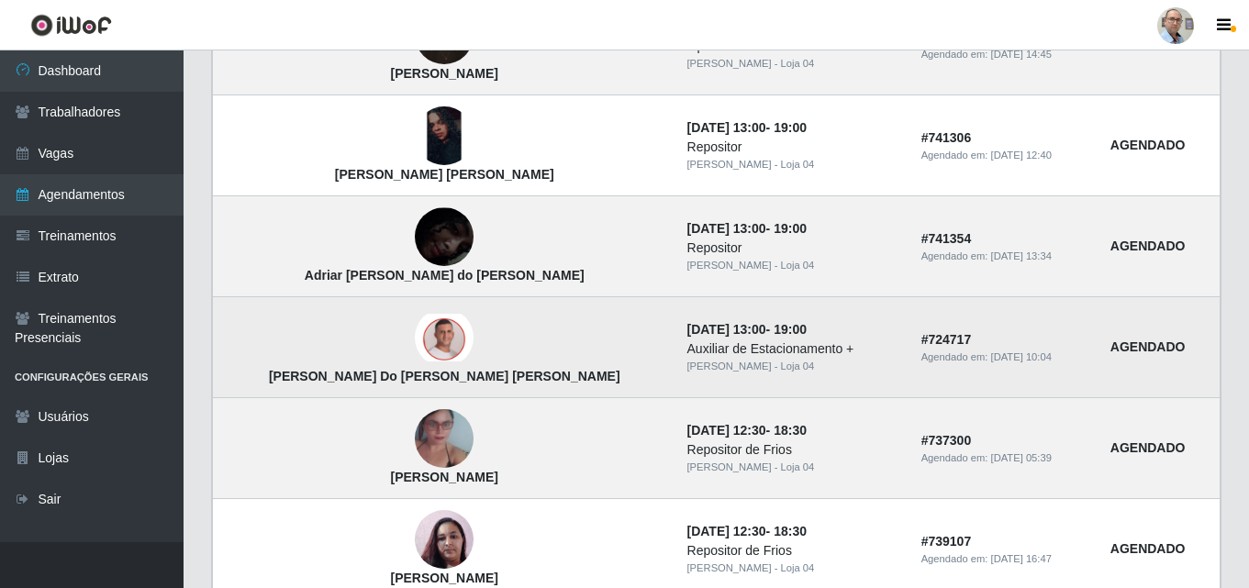
click at [415, 332] on img at bounding box center [444, 338] width 59 height 48
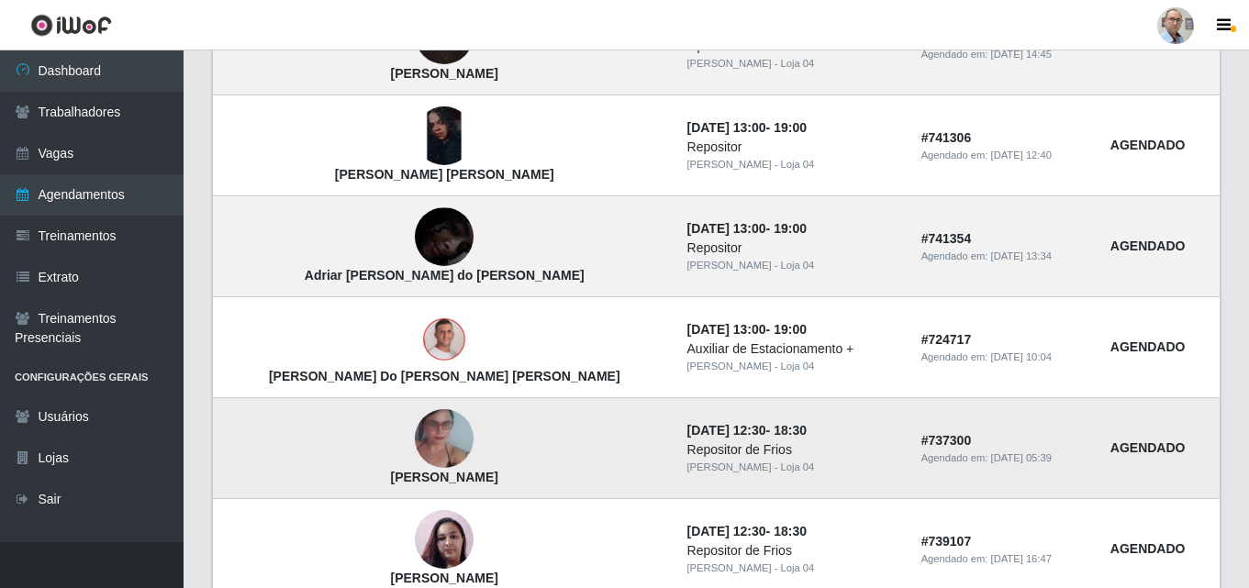
scroll to position [594, 0]
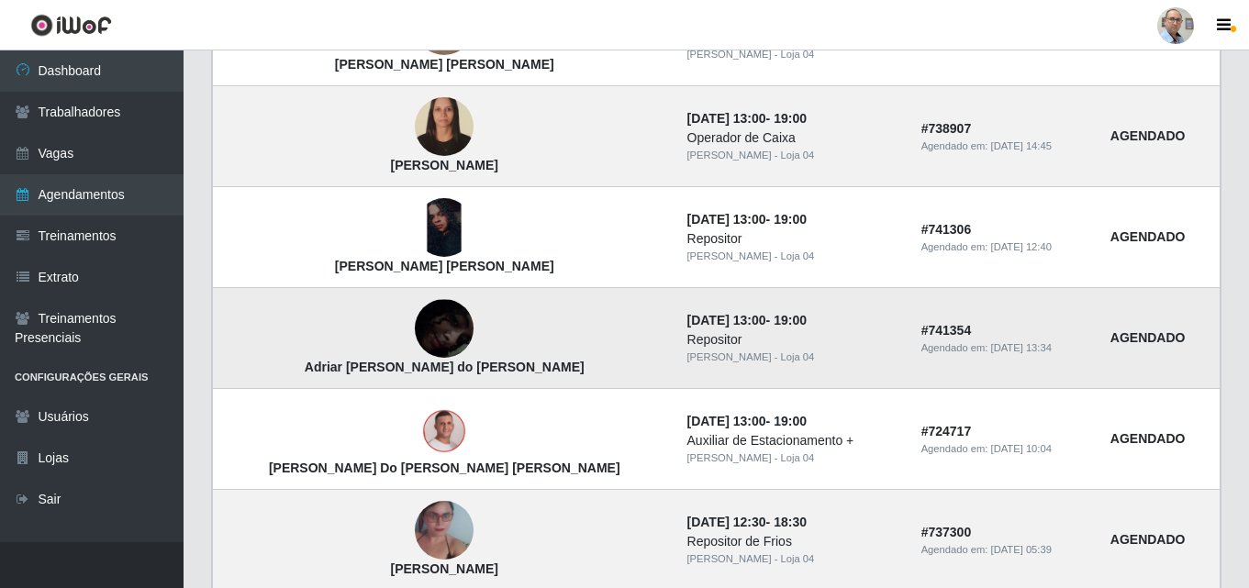
click at [415, 326] on img at bounding box center [444, 329] width 59 height 128
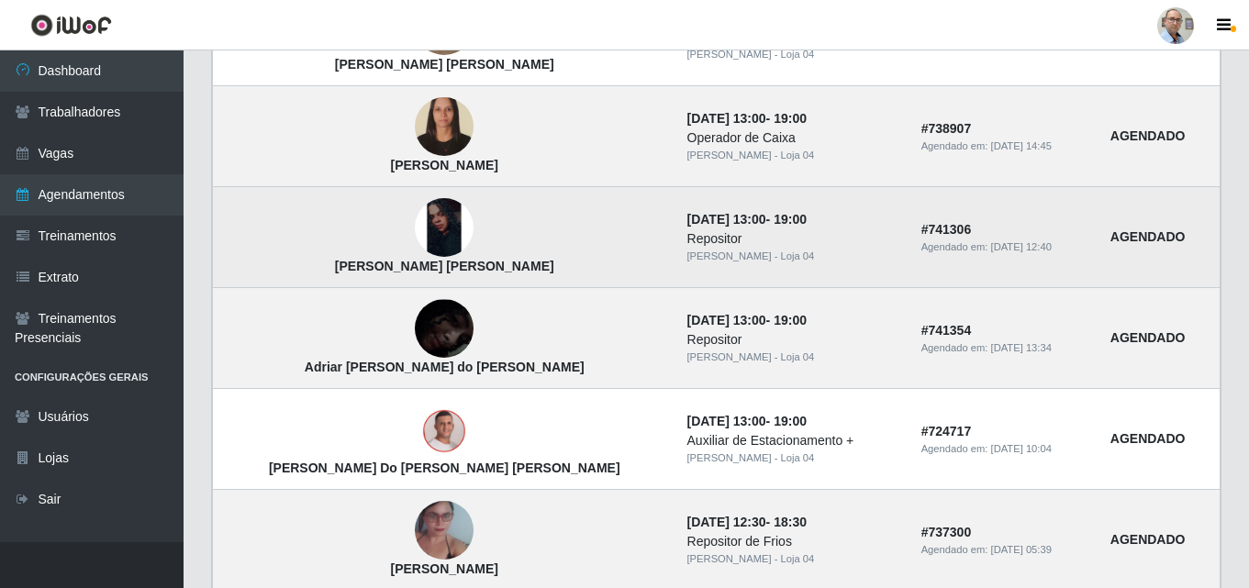
click at [415, 219] on img at bounding box center [444, 227] width 59 height 59
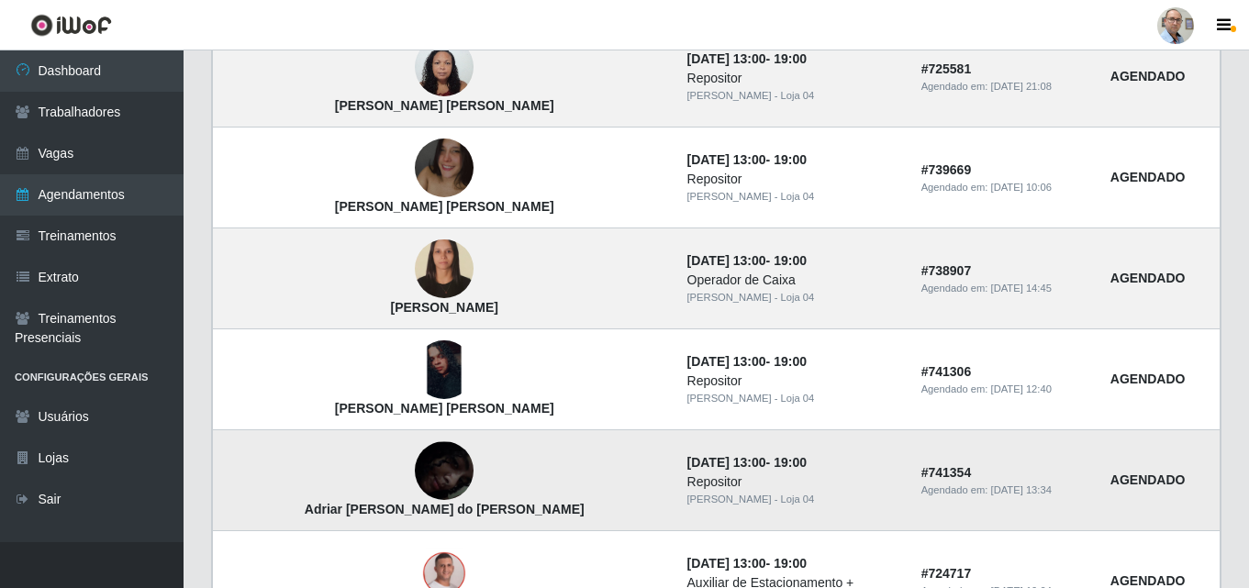
scroll to position [410, 0]
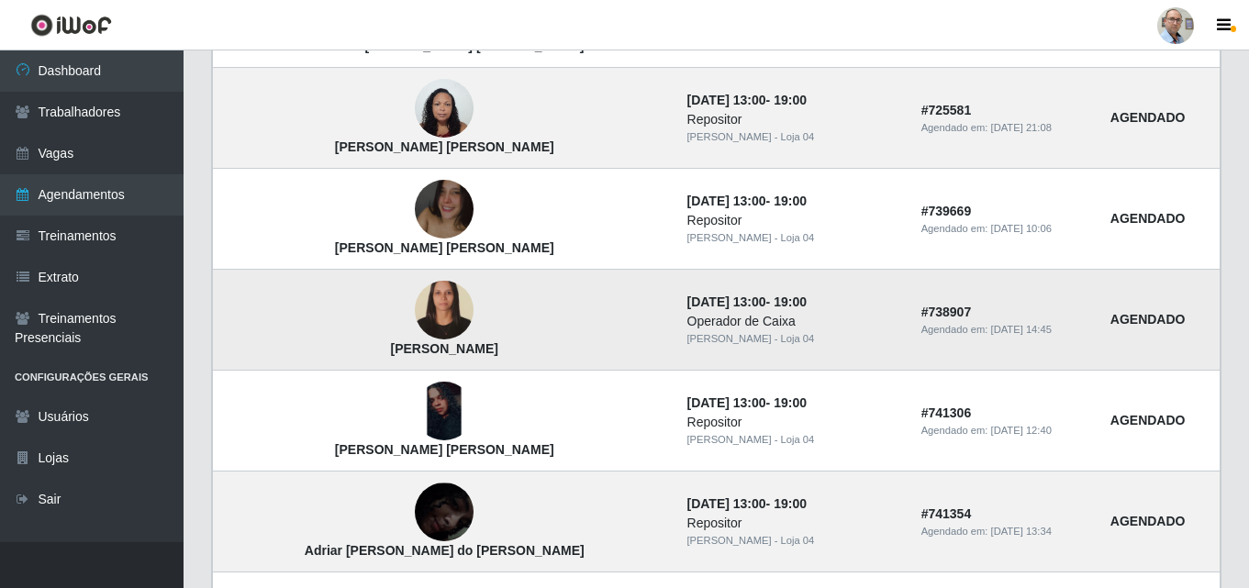
click at [415, 299] on img at bounding box center [444, 311] width 59 height 80
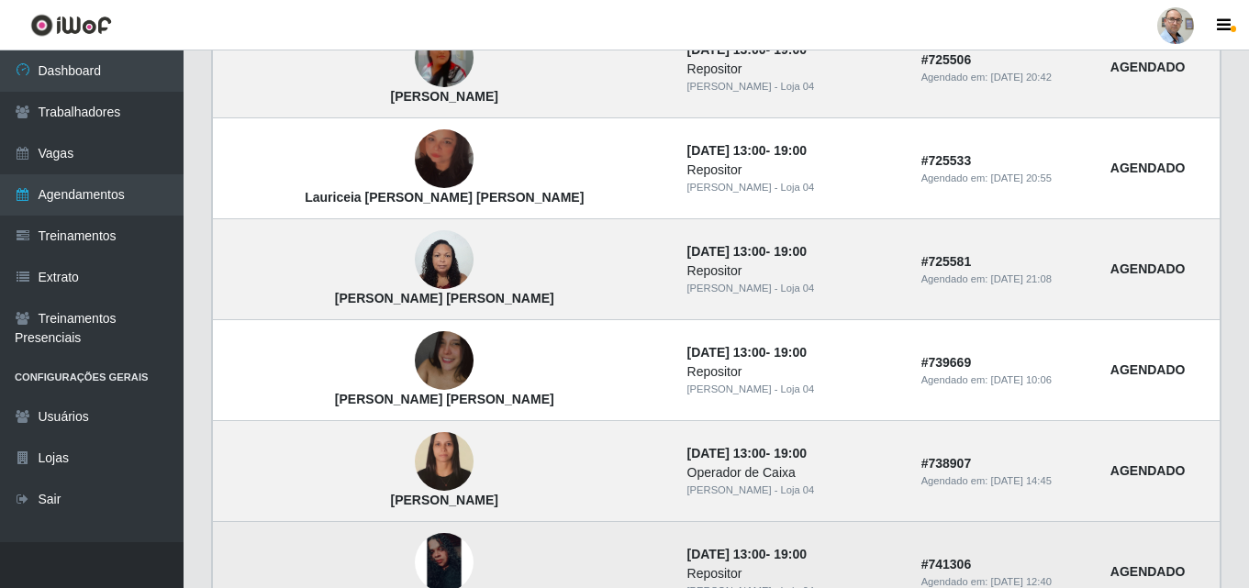
scroll to position [227, 0]
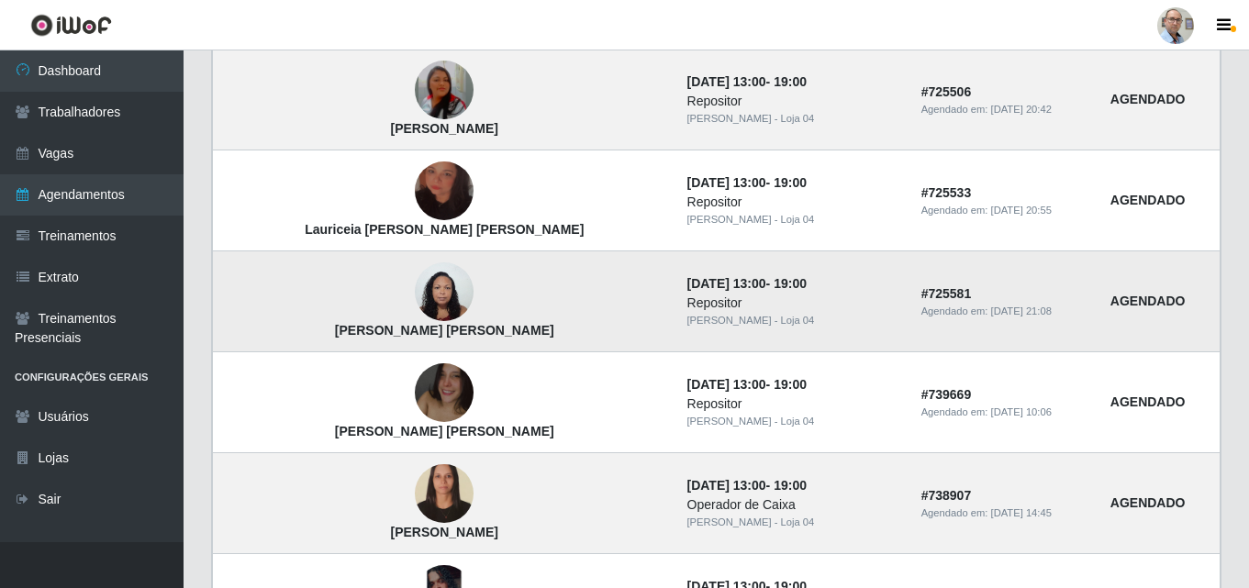
click at [415, 302] on img at bounding box center [444, 292] width 59 height 78
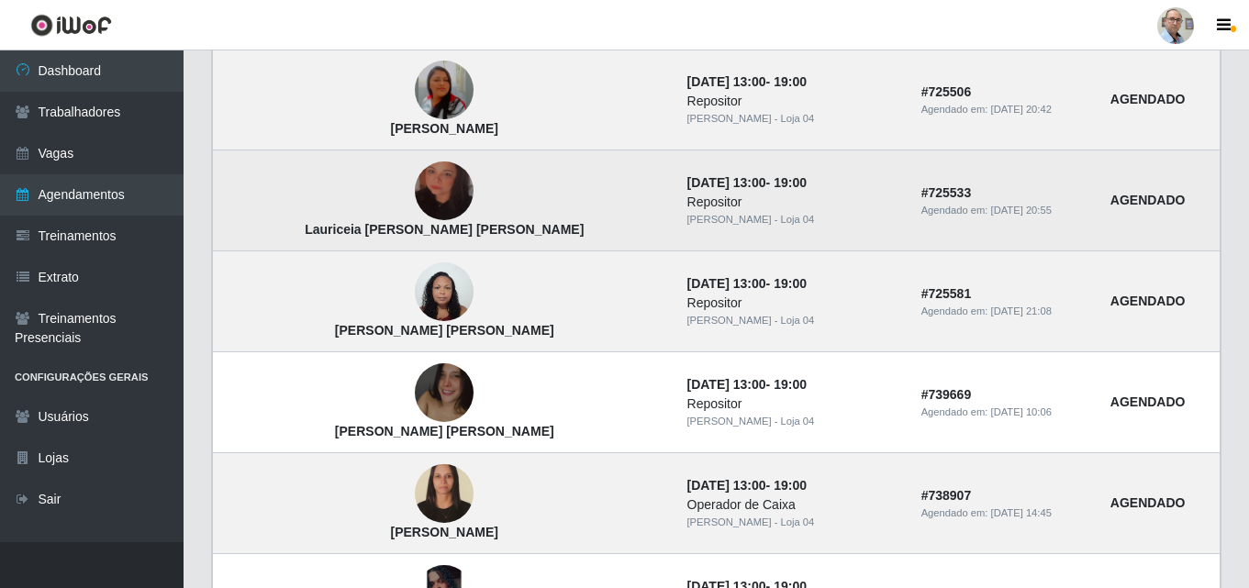
click at [415, 189] on img at bounding box center [444, 192] width 59 height 105
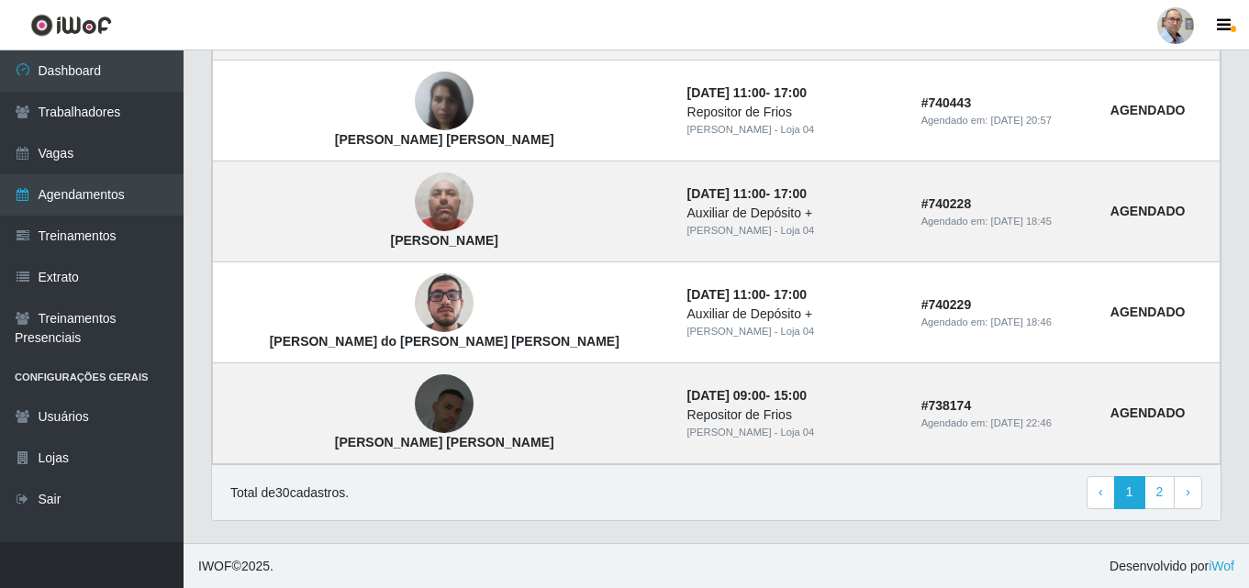
scroll to position [1328, 0]
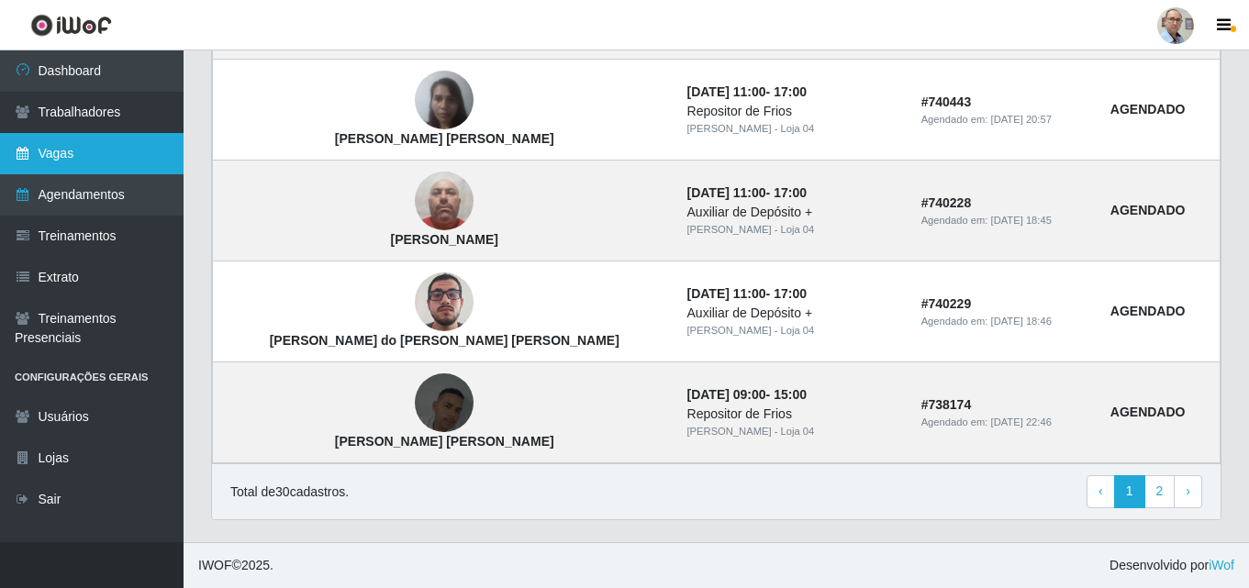
click at [63, 152] on link "Vagas" at bounding box center [92, 153] width 184 height 41
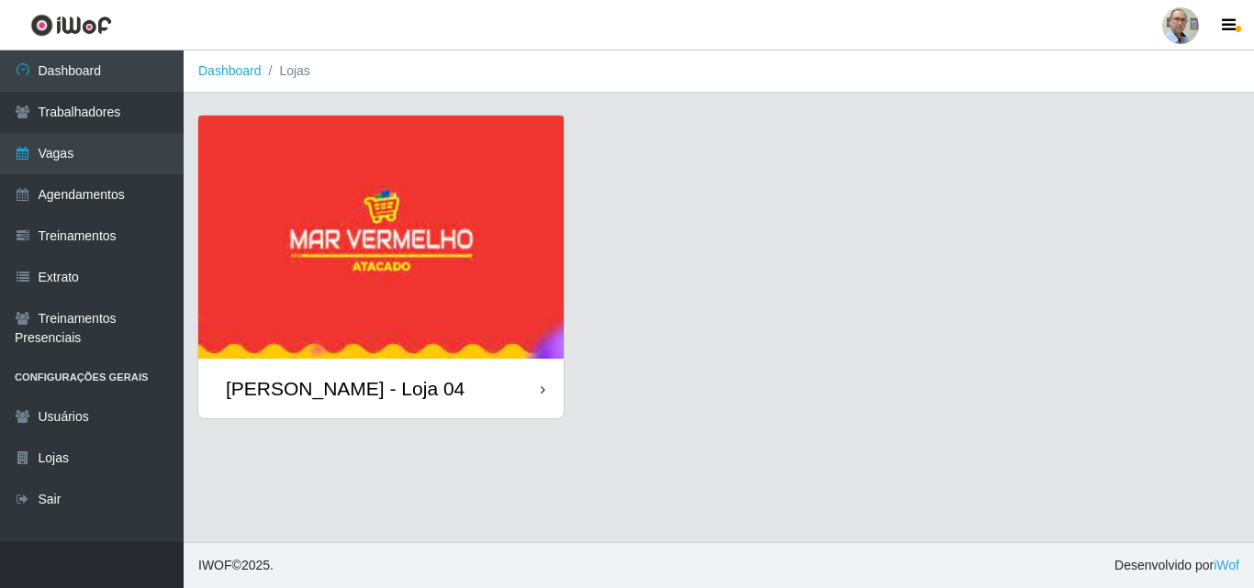
click at [312, 367] on div "[PERSON_NAME] - Loja 04" at bounding box center [380, 389] width 365 height 60
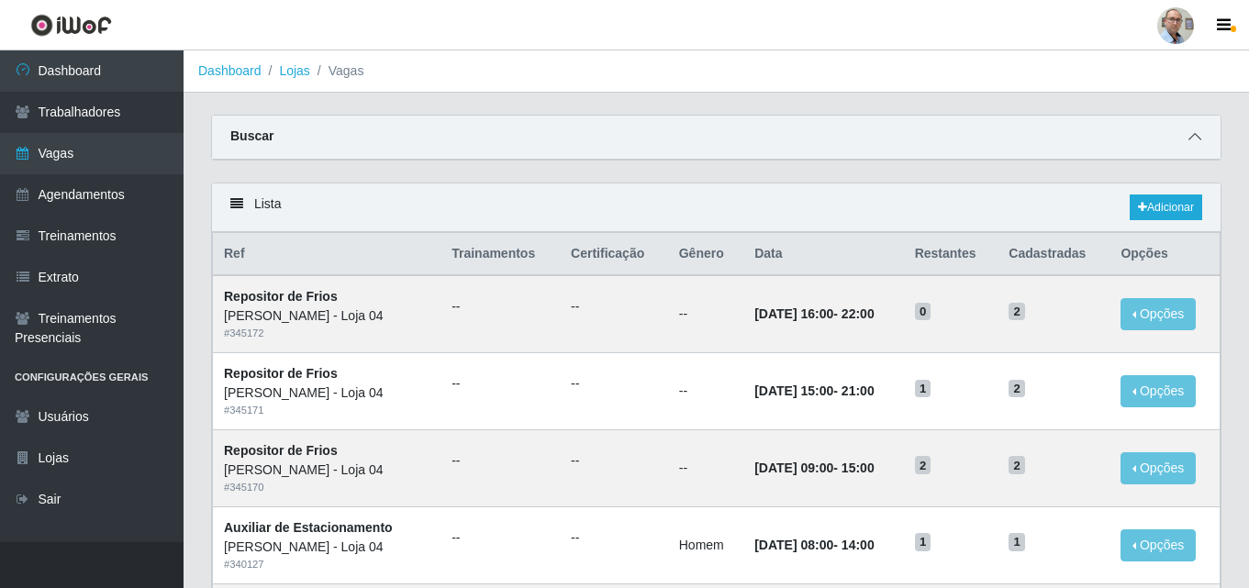
drag, startPoint x: 1188, startPoint y: 144, endPoint x: 1196, endPoint y: 139, distance: 9.9
click at [1196, 140] on span at bounding box center [1195, 137] width 22 height 21
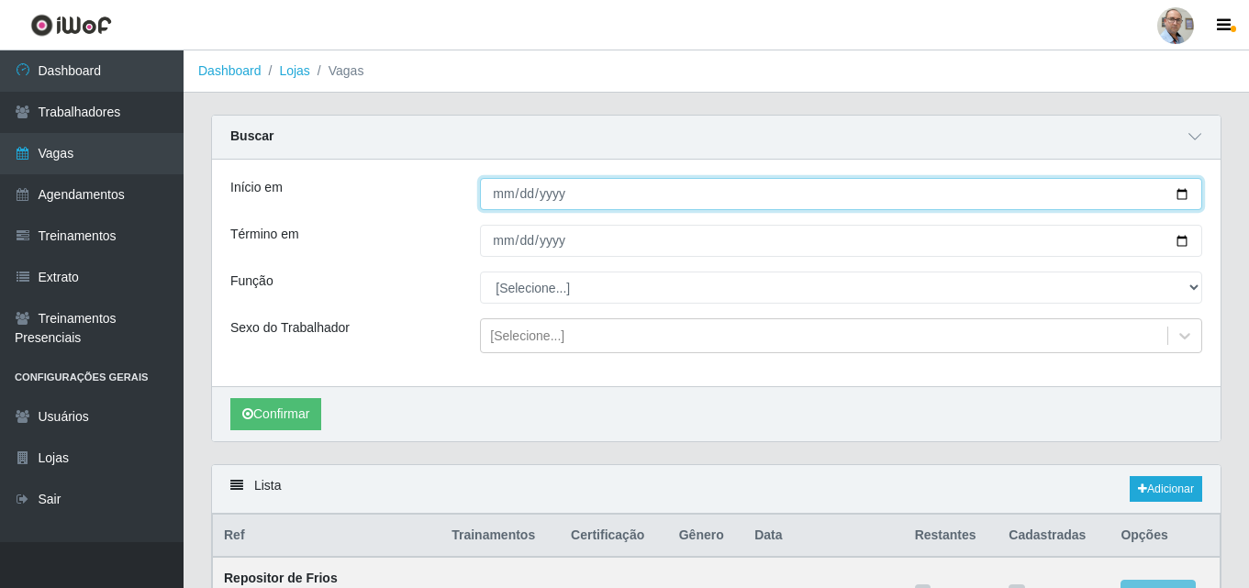
click at [1183, 190] on input "Início em" at bounding box center [841, 194] width 722 height 32
type input "[DATE]"
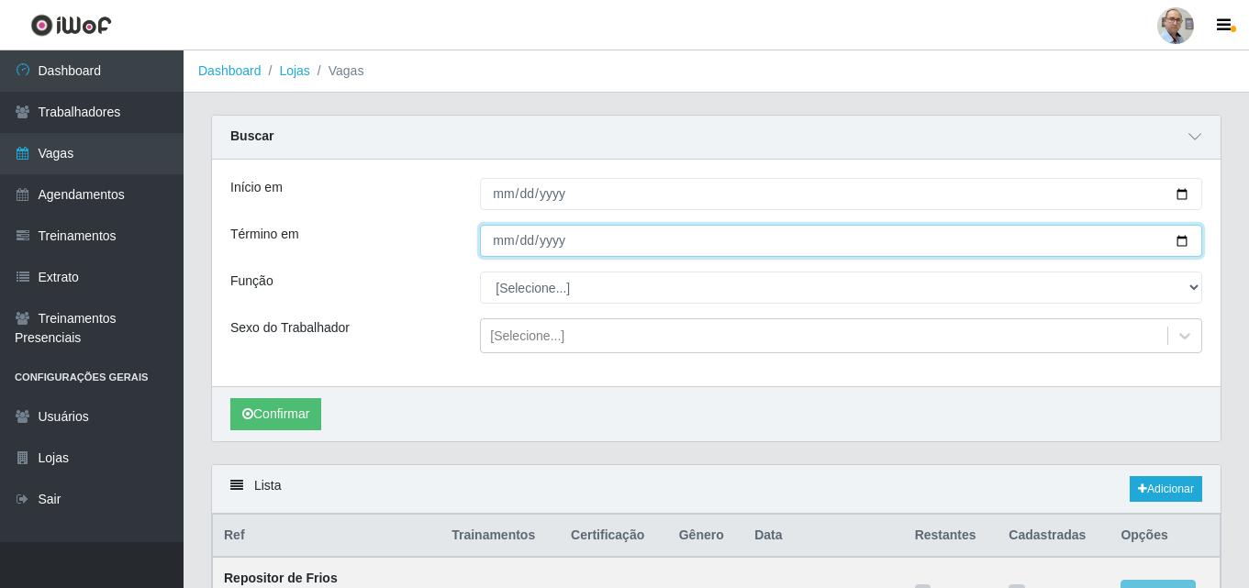
click at [1181, 245] on input "Término em" at bounding box center [841, 241] width 722 height 32
type input "[DATE]"
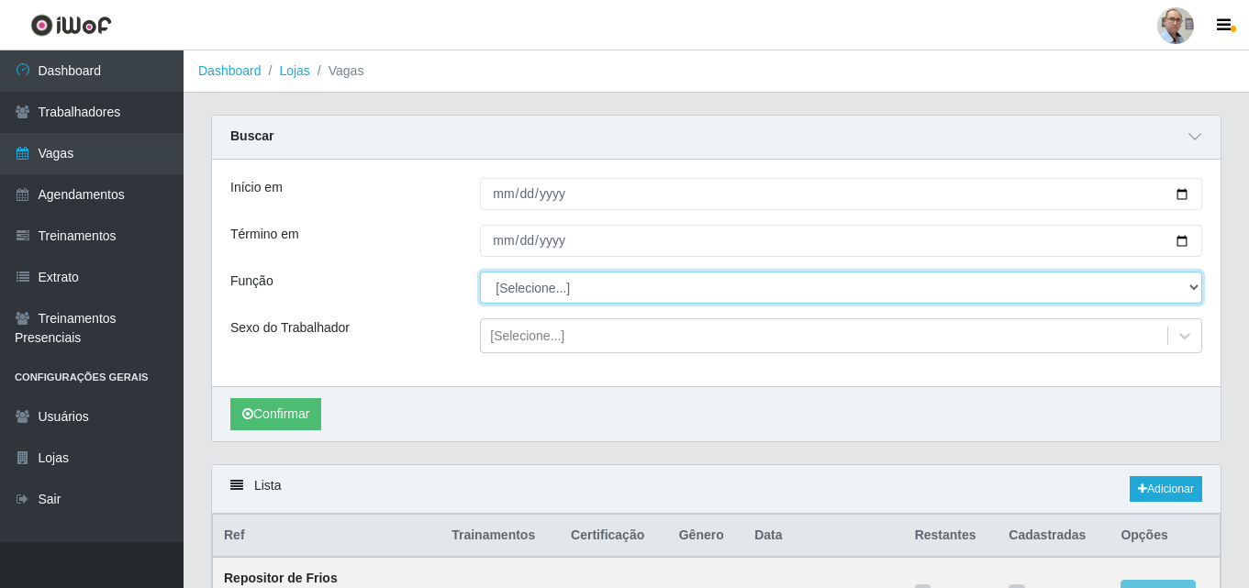
click at [522, 285] on select "[Selecione...] ASG ASG + ASG ++ Auxiliar de Depósito Auxiliar de Depósito + Aux…" at bounding box center [841, 288] width 722 height 32
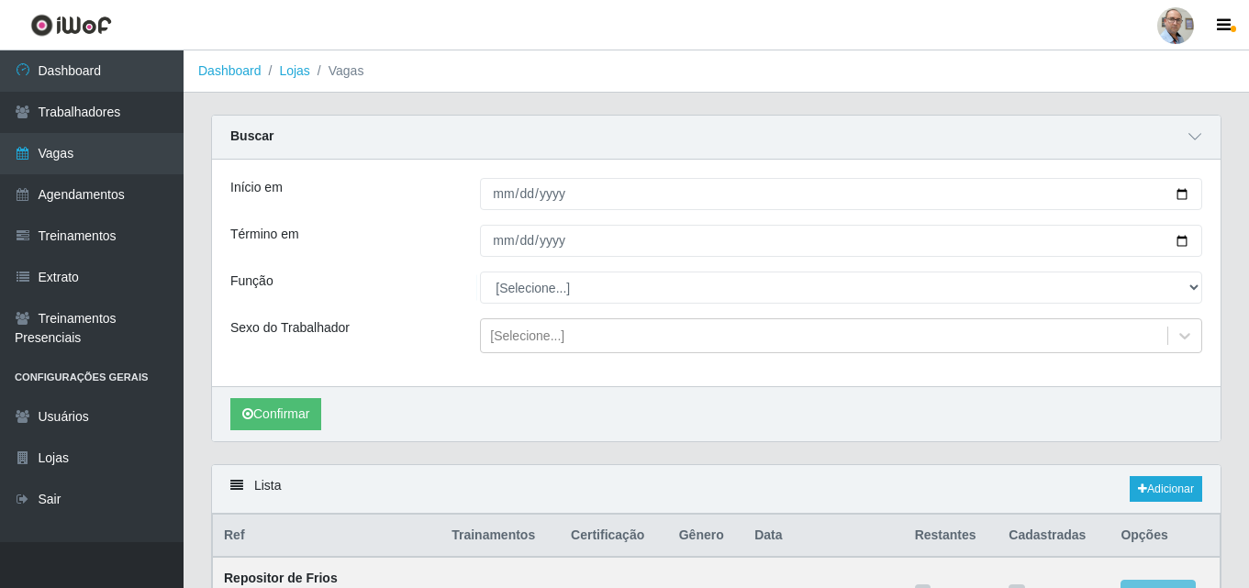
click at [570, 387] on div "Confirmar" at bounding box center [716, 413] width 1009 height 55
click at [279, 425] on button "Confirmar" at bounding box center [275, 414] width 91 height 32
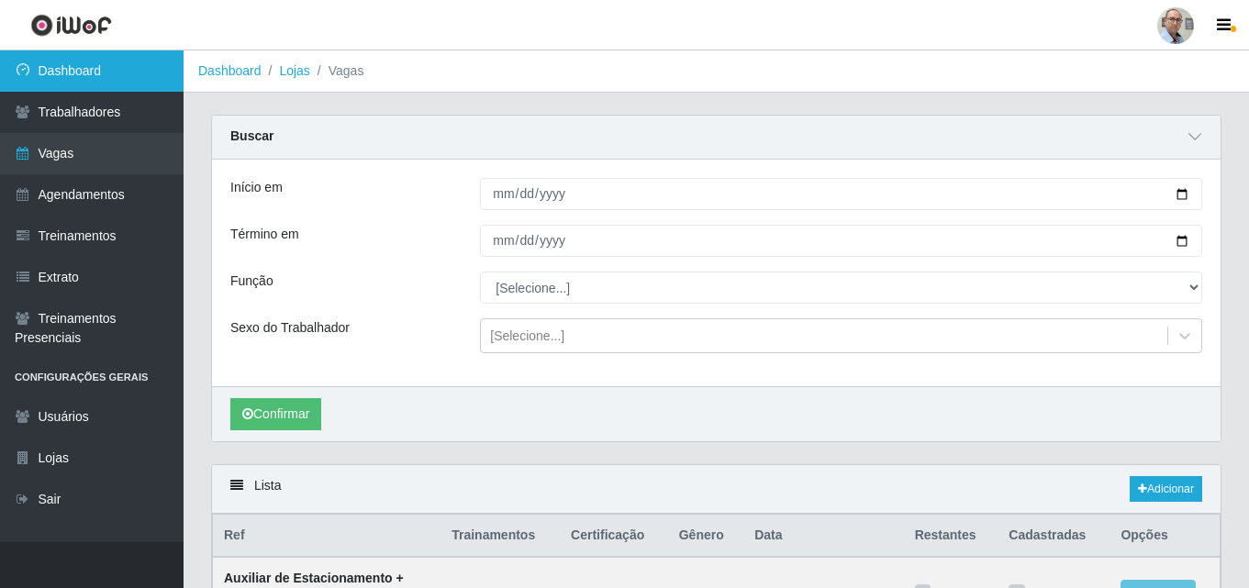
click at [84, 74] on link "Dashboard" at bounding box center [92, 70] width 184 height 41
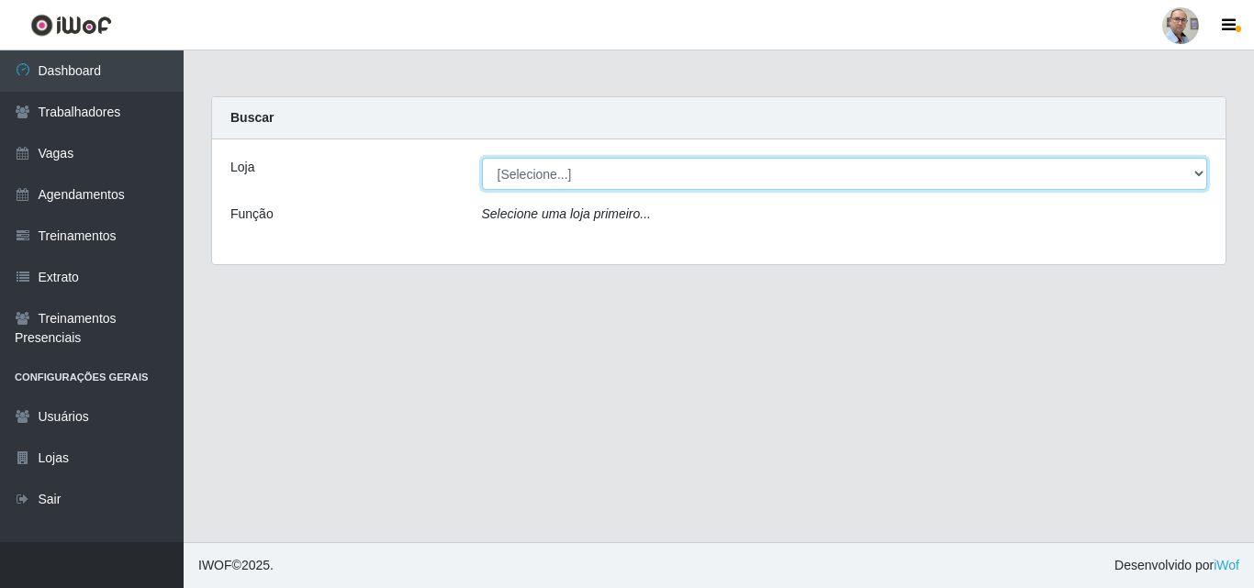
click at [563, 175] on select "[Selecione...] Mar Vermelho - Loja 04" at bounding box center [845, 174] width 726 height 32
select select "251"
click at [482, 158] on select "[Selecione...] Mar Vermelho - Loja 04" at bounding box center [845, 174] width 726 height 32
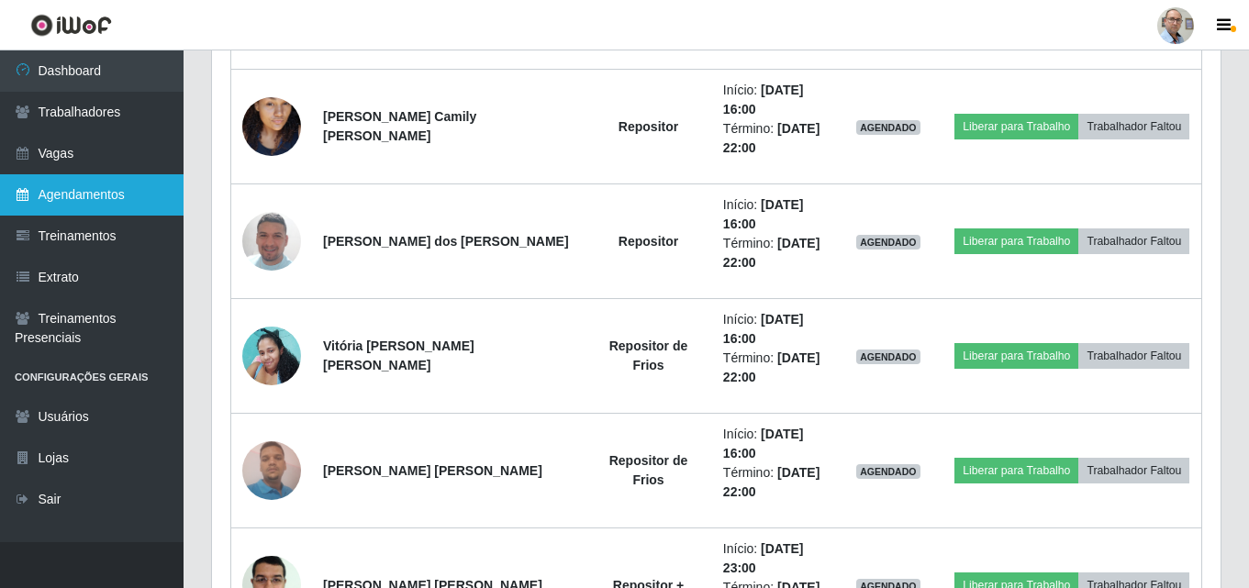
scroll to position [1612, 0]
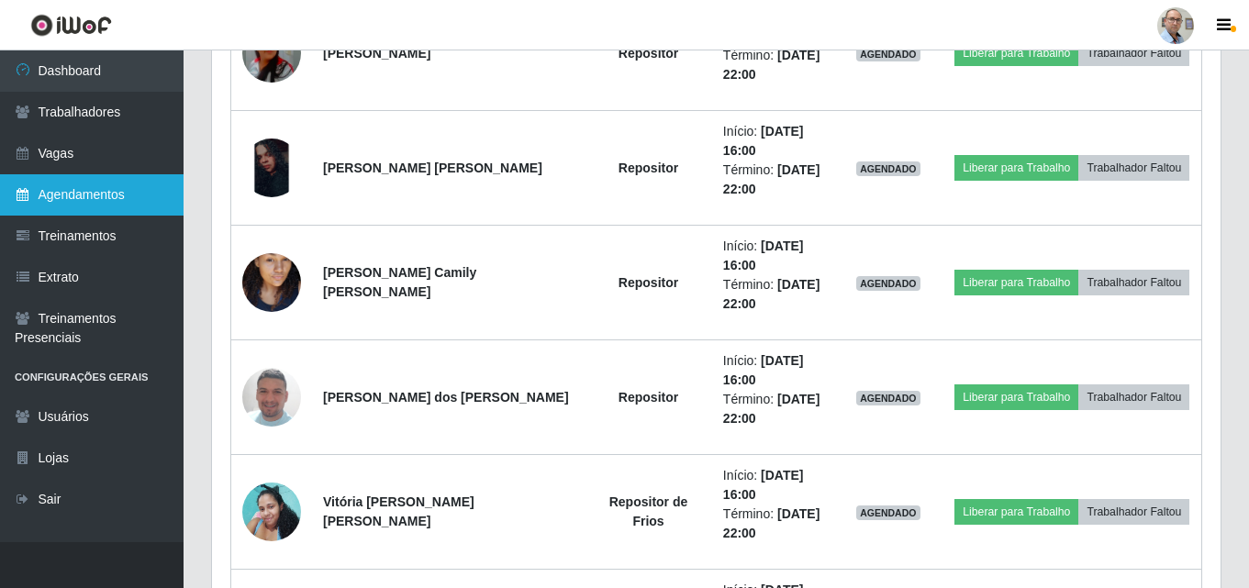
click at [90, 195] on link "Agendamentos" at bounding box center [92, 194] width 184 height 41
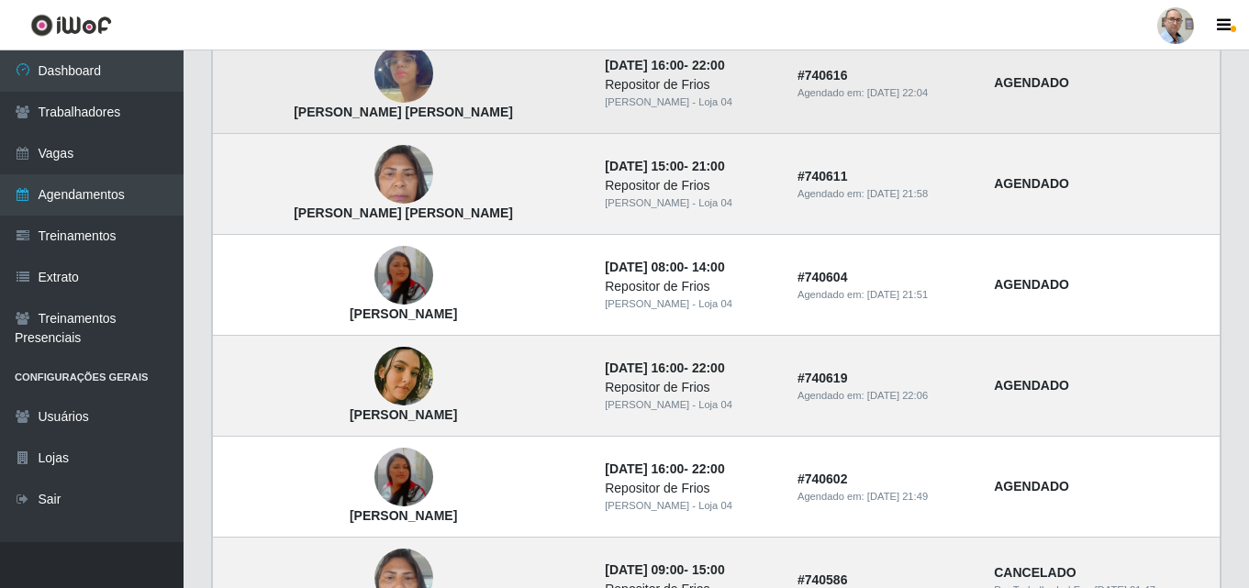
scroll to position [367, 0]
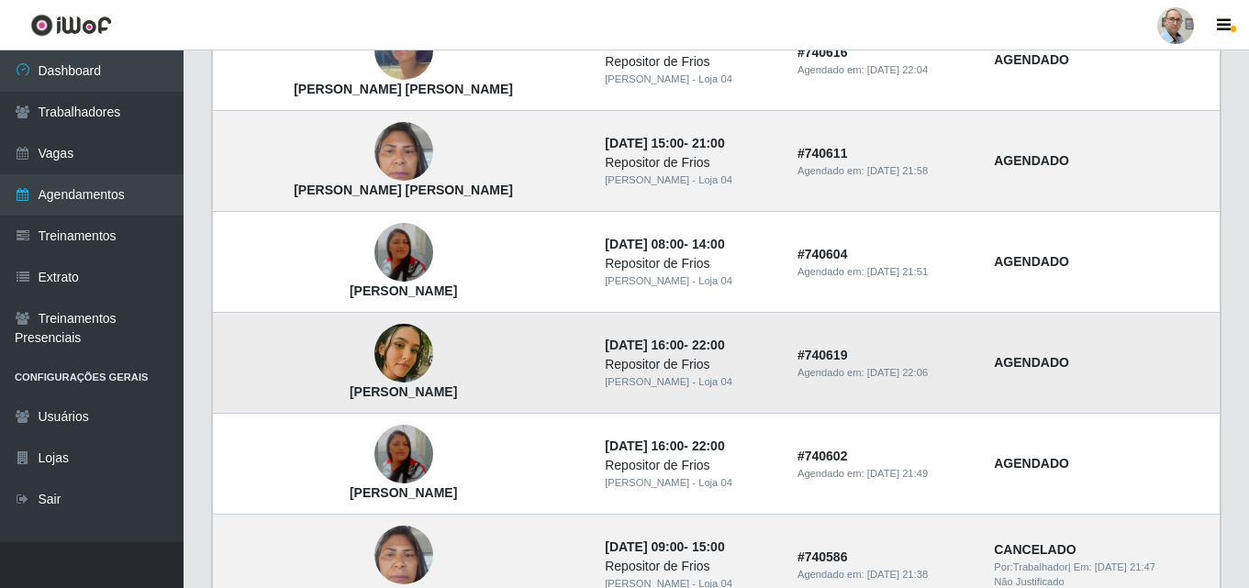
click at [379, 354] on img at bounding box center [403, 354] width 59 height 84
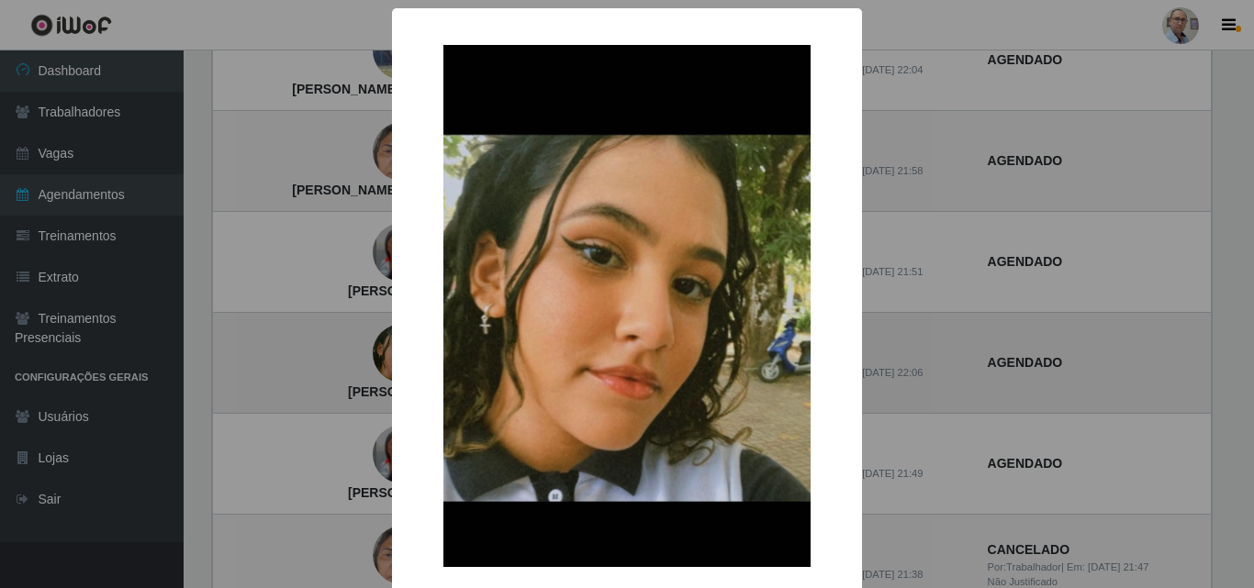
click at [378, 354] on div "× Emily Caroline Santiago OK Cancel" at bounding box center [627, 294] width 1254 height 588
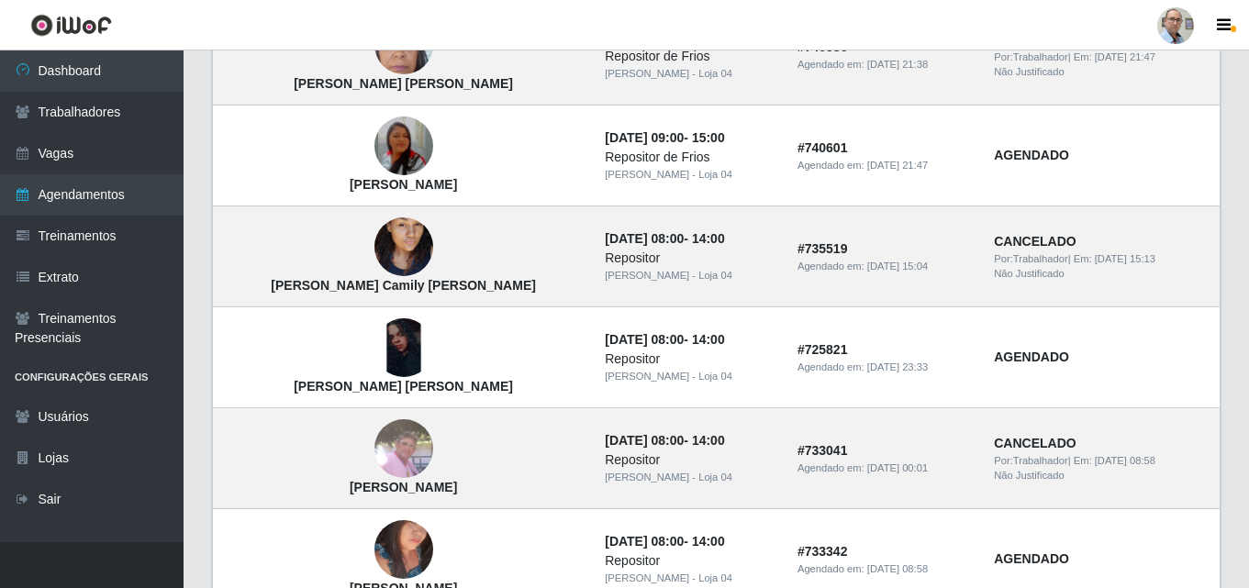
scroll to position [918, 0]
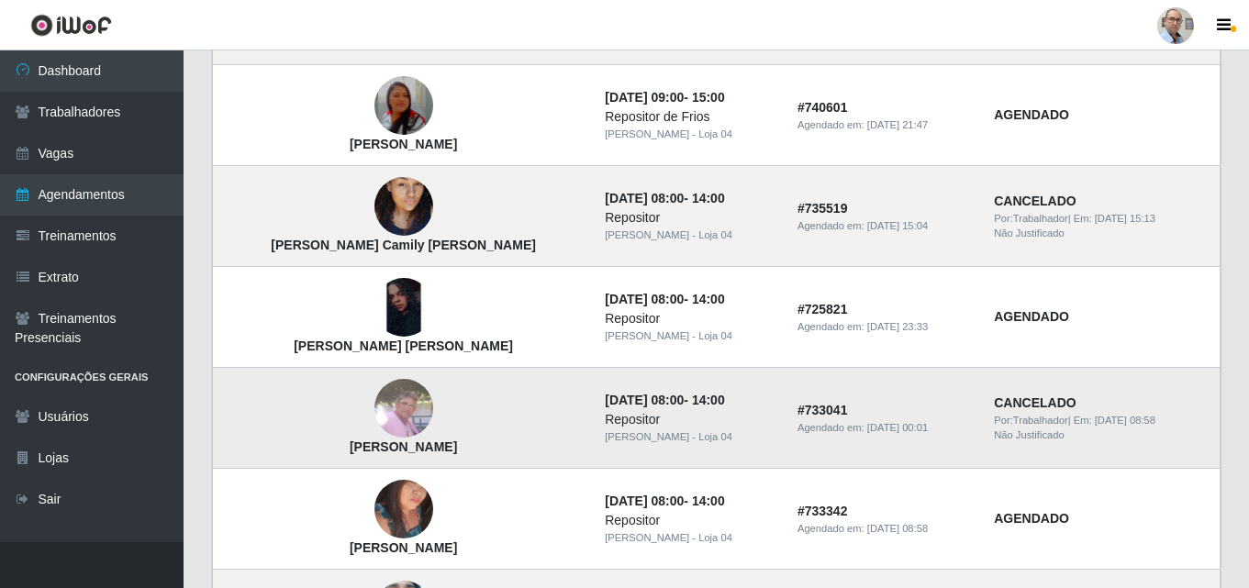
click at [374, 408] on img at bounding box center [403, 408] width 59 height 59
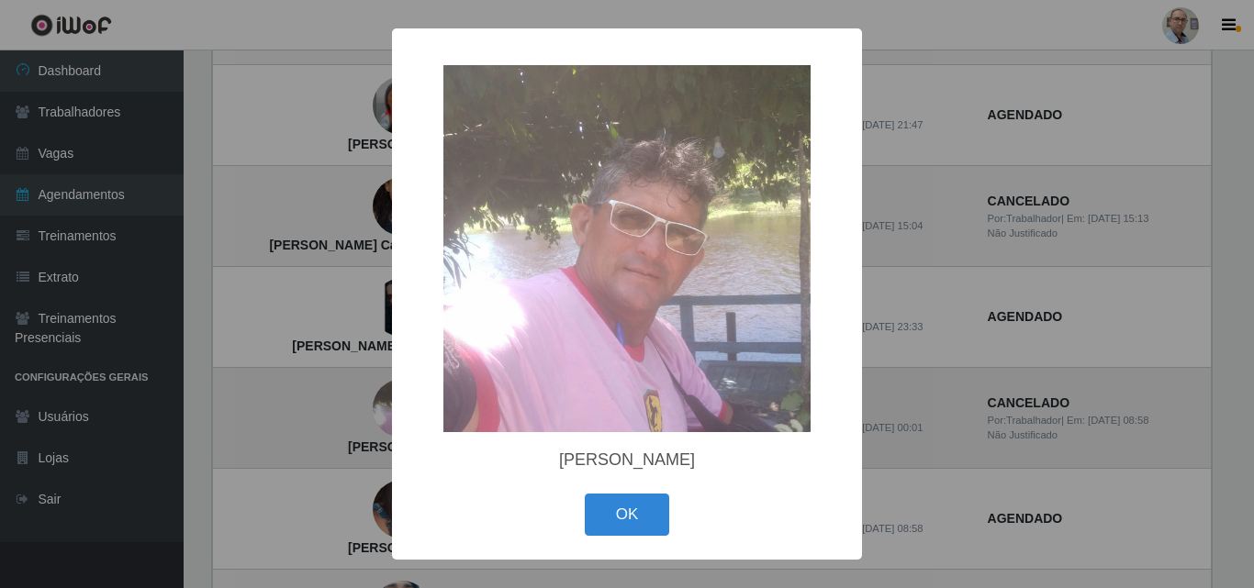
click at [351, 408] on div "× Josinaldo Bezerra OK Cancel" at bounding box center [627, 294] width 1254 height 588
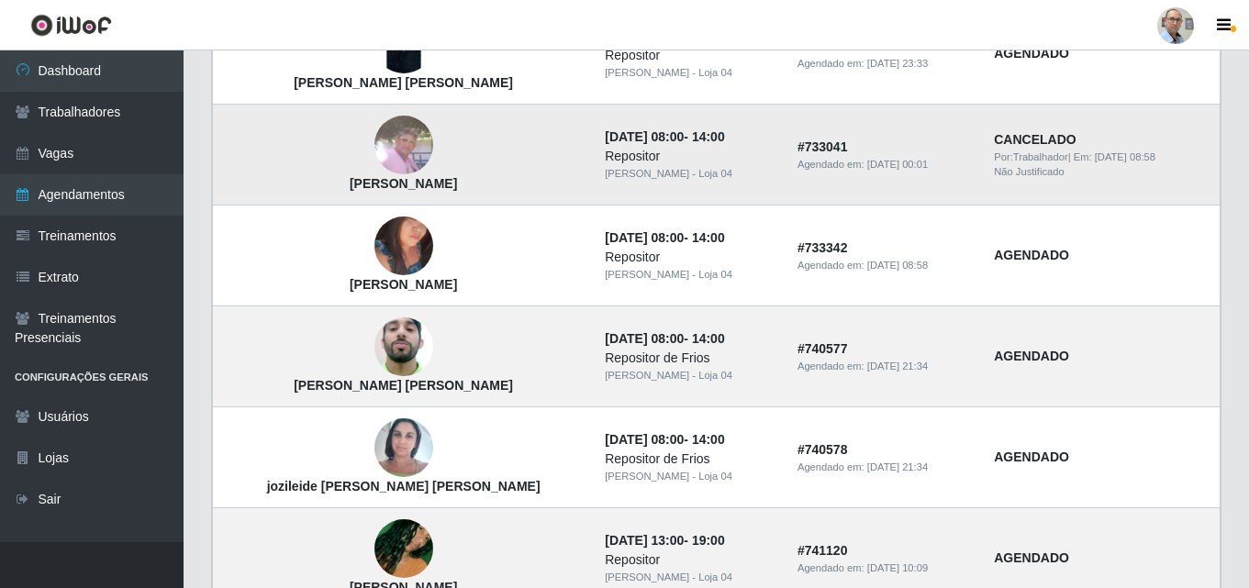
scroll to position [1193, 0]
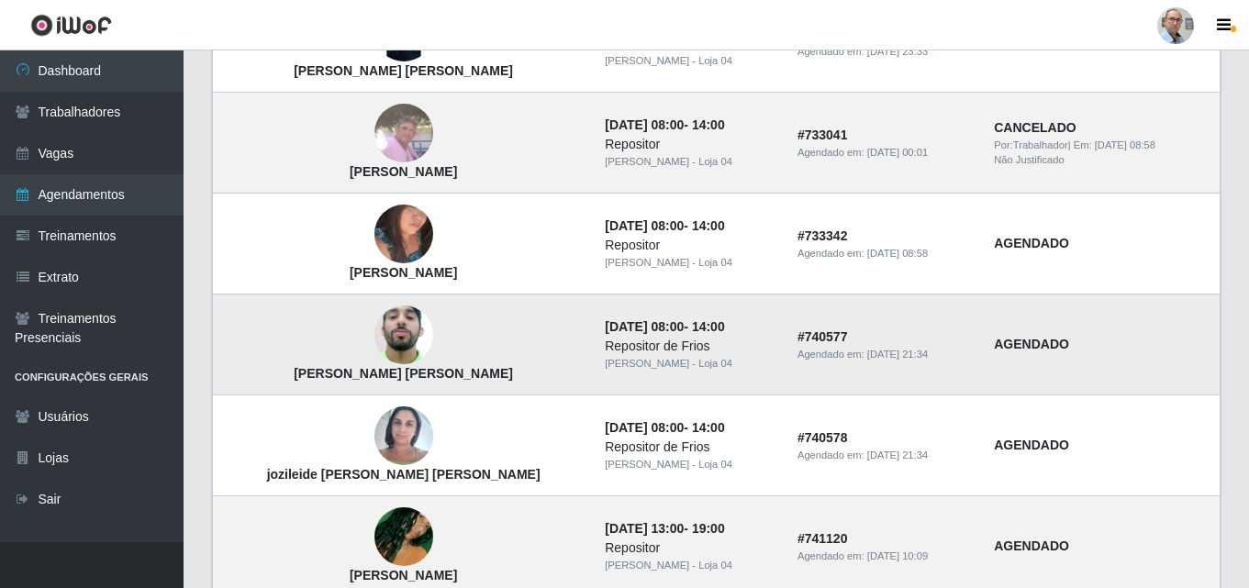
click at [374, 337] on img at bounding box center [403, 336] width 59 height 128
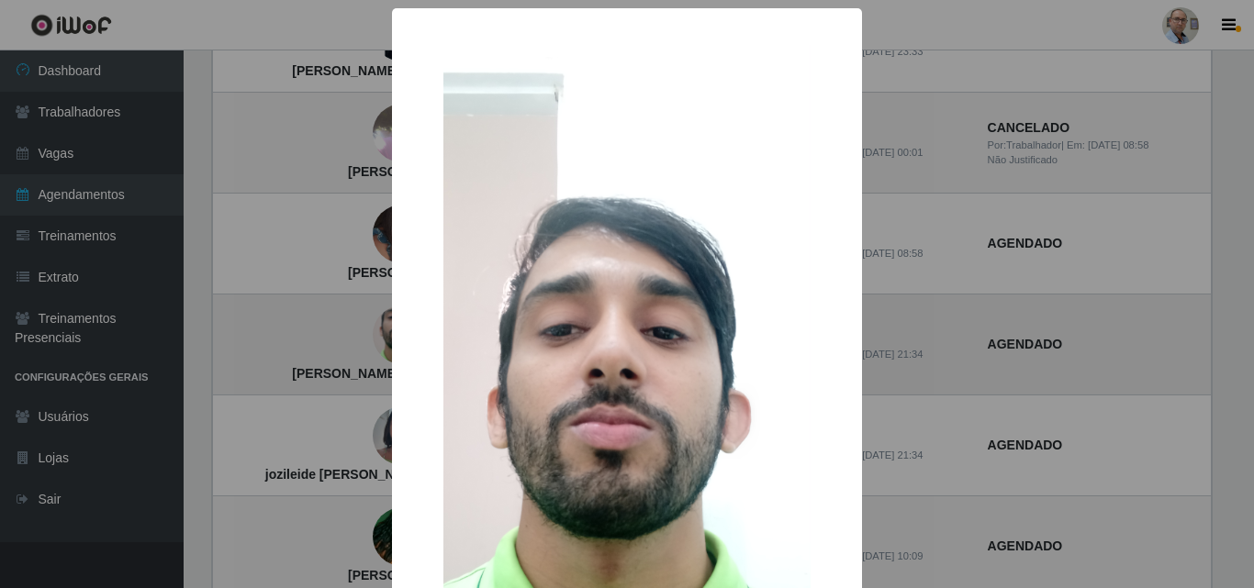
click at [364, 337] on div "× jose jhones barreto lopes OK Cancel" at bounding box center [627, 294] width 1254 height 588
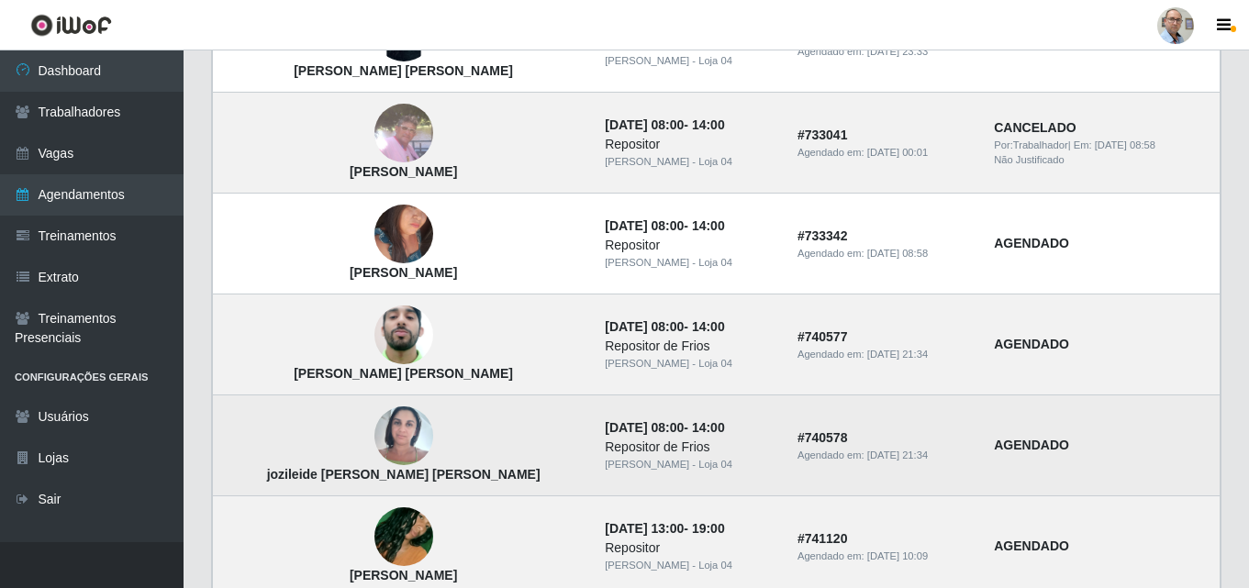
click at [374, 427] on img at bounding box center [403, 436] width 59 height 78
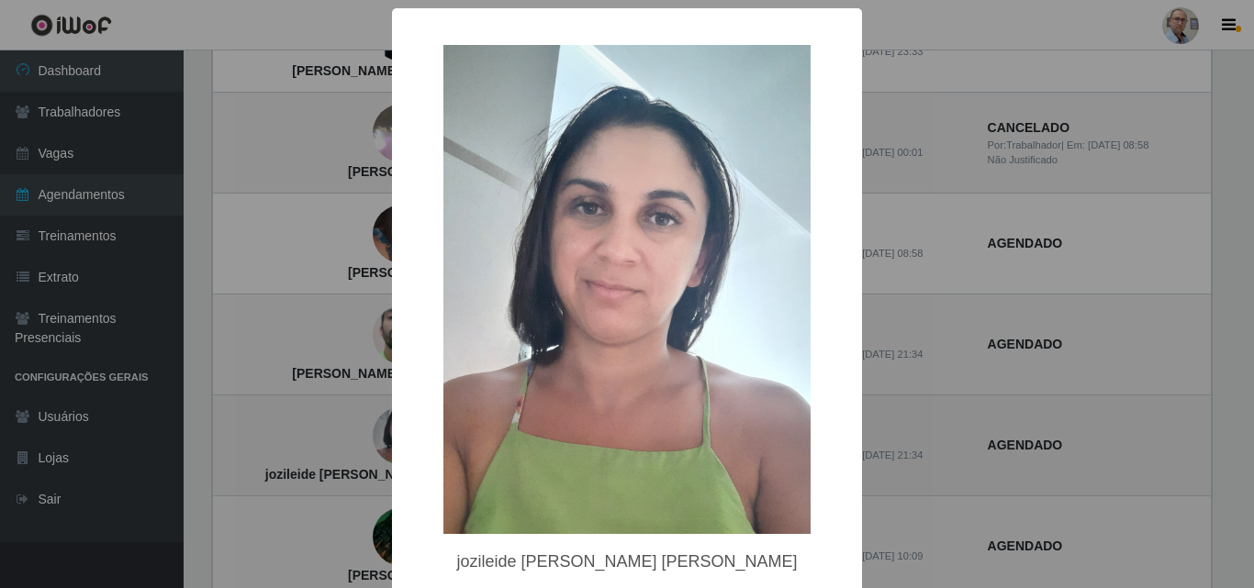
click at [366, 427] on div "× jozileide soares da silva OK Cancel" at bounding box center [627, 294] width 1254 height 588
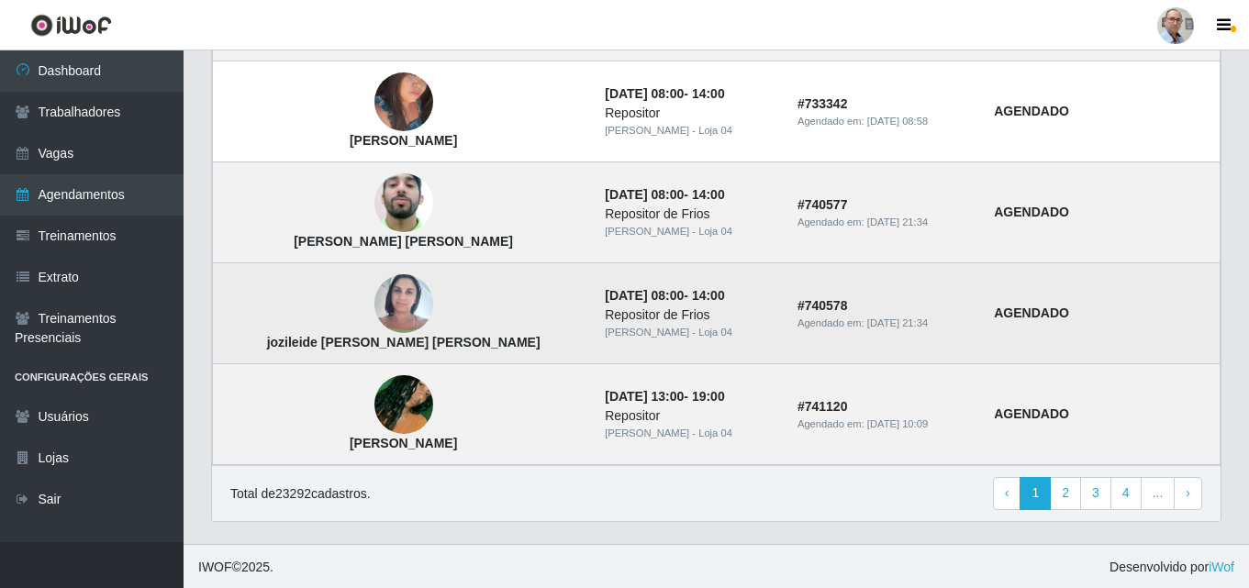
scroll to position [1328, 0]
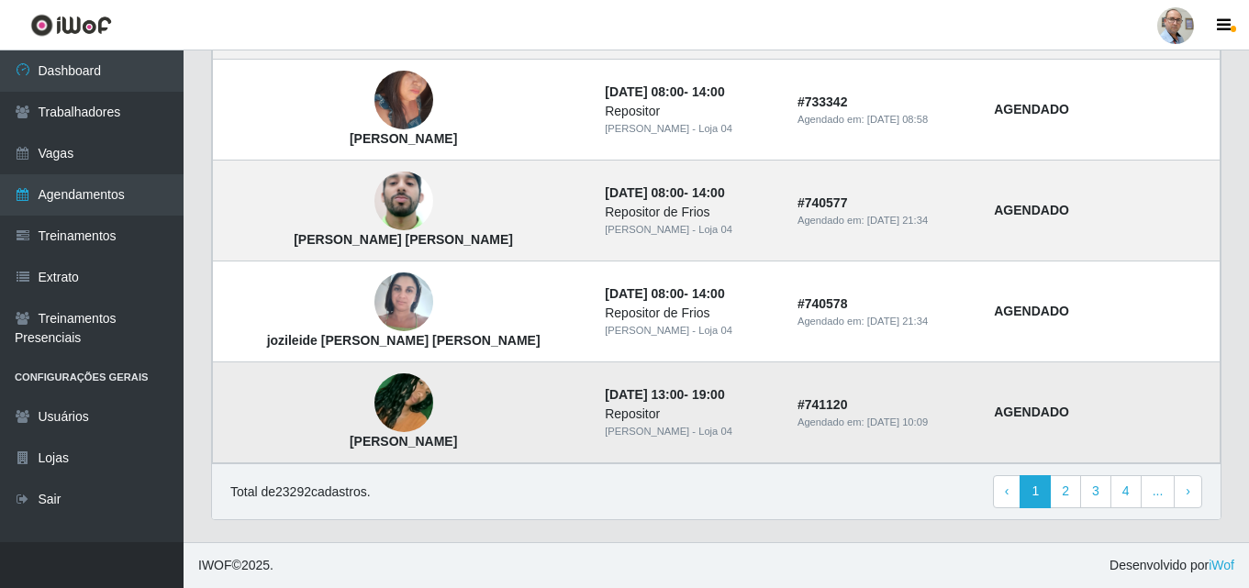
click at [374, 399] on img at bounding box center [403, 403] width 59 height 105
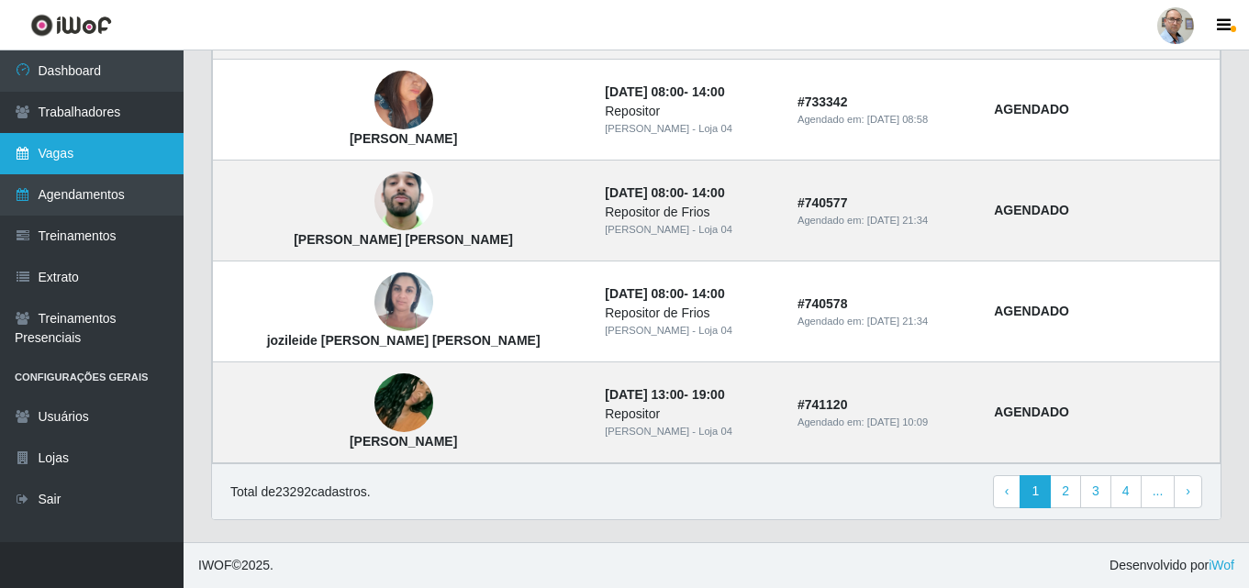
click at [68, 158] on link "Vagas" at bounding box center [92, 153] width 184 height 41
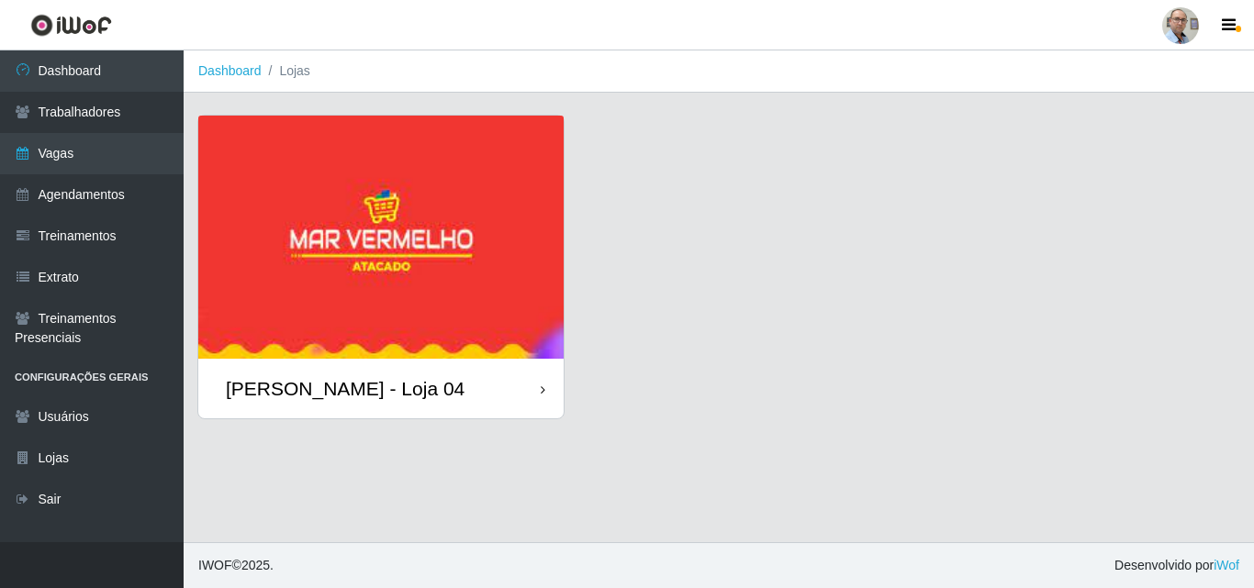
click at [327, 397] on div "[PERSON_NAME] - Loja 04" at bounding box center [345, 388] width 239 height 23
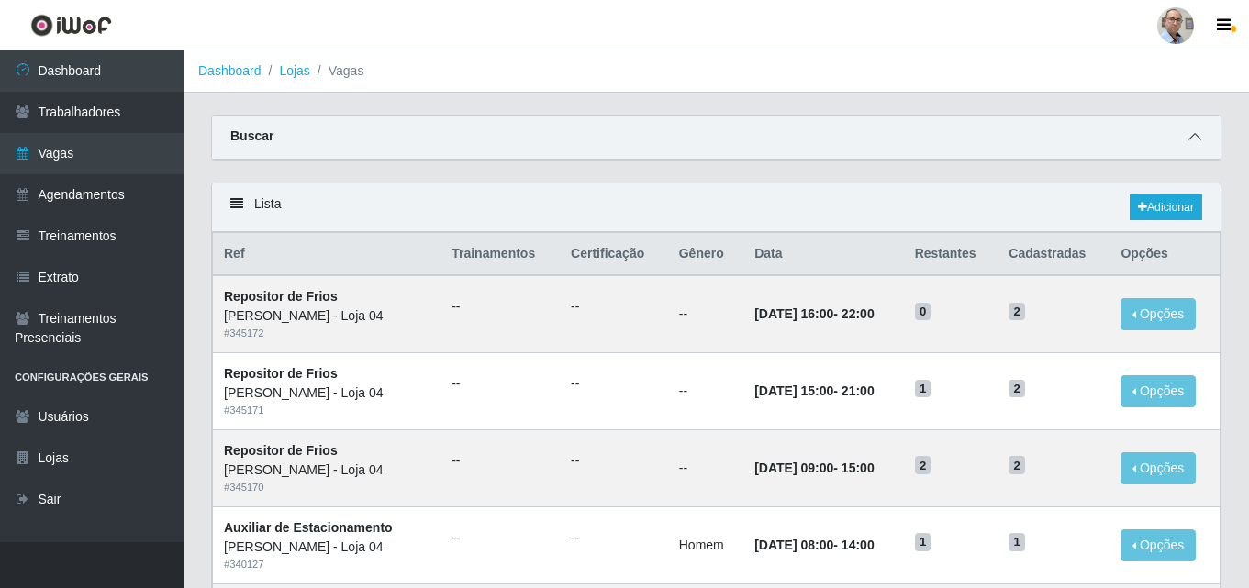
click at [1194, 139] on icon at bounding box center [1195, 136] width 13 height 13
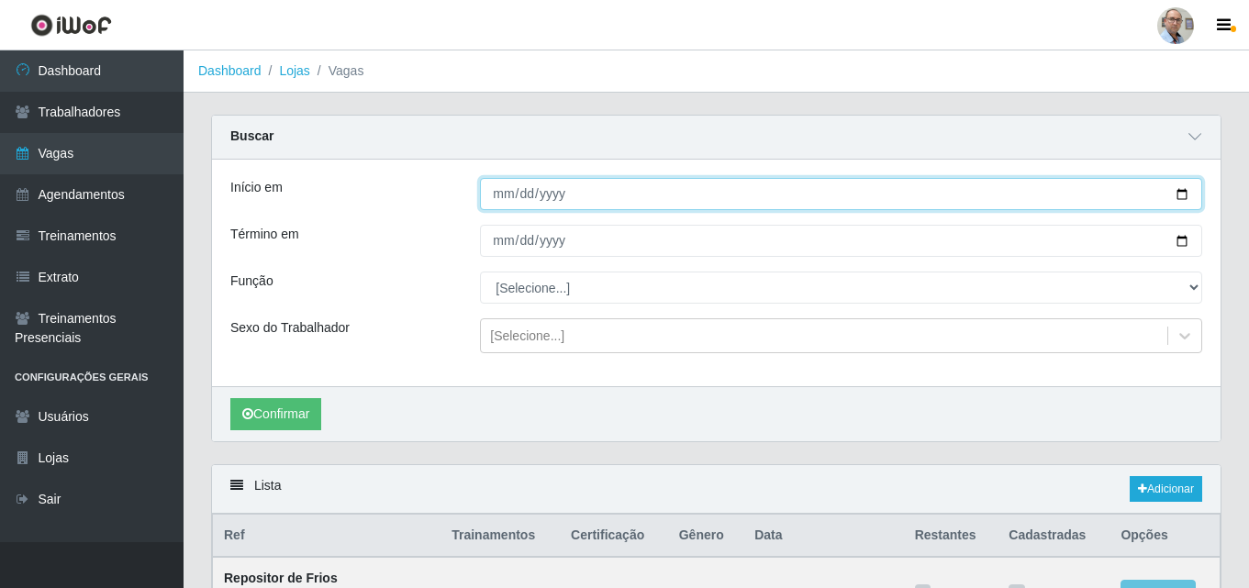
click at [1178, 192] on input "Início em" at bounding box center [841, 194] width 722 height 32
type input "[DATE]"
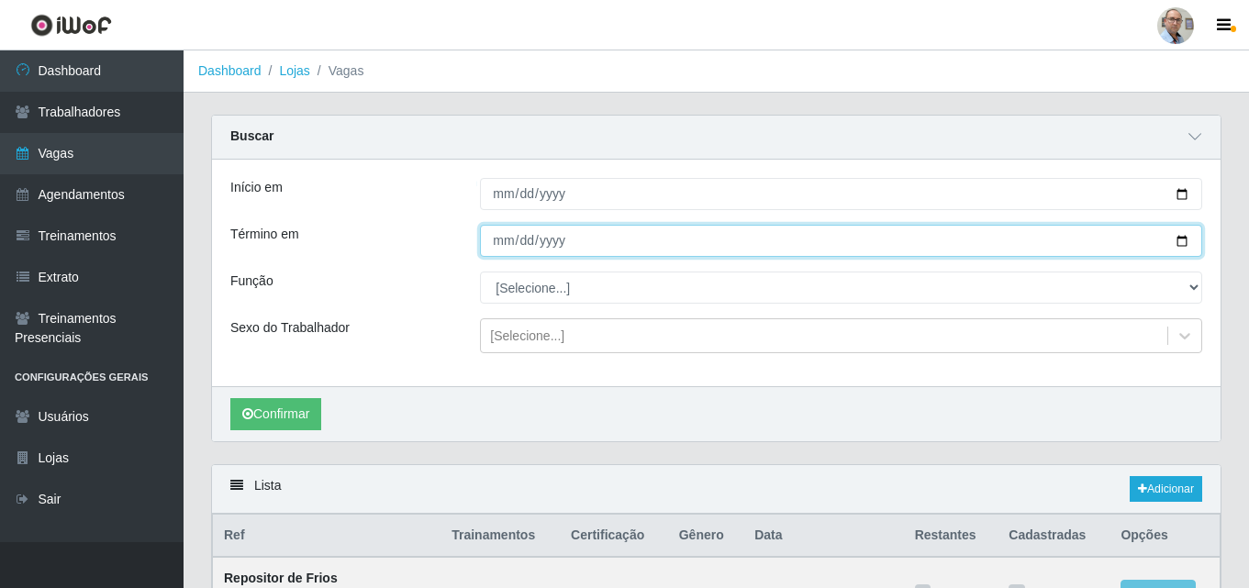
click at [1182, 240] on input "Término em" at bounding box center [841, 241] width 722 height 32
type input "[DATE]"
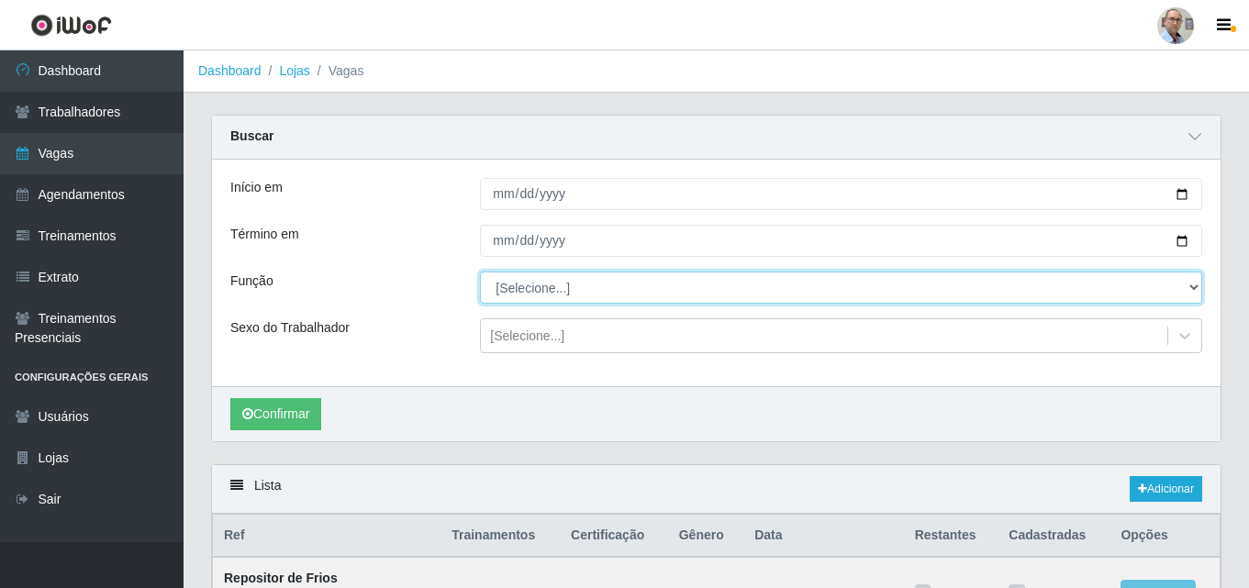
click at [548, 295] on select "[Selecione...] ASG ASG + ASG ++ Auxiliar de Depósito Auxiliar de Depósito + Aux…" at bounding box center [841, 288] width 722 height 32
select select "24"
click at [480, 273] on select "[Selecione...] ASG ASG + ASG ++ Auxiliar de Depósito Auxiliar de Depósito + Aux…" at bounding box center [841, 288] width 722 height 32
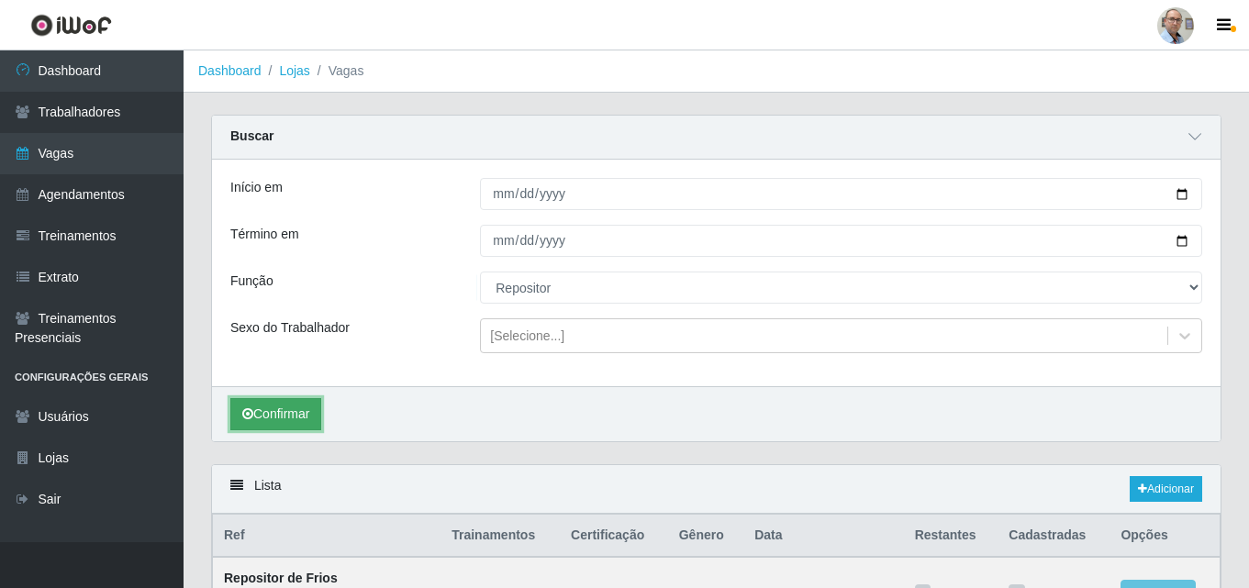
click at [275, 410] on button "Confirmar" at bounding box center [275, 414] width 91 height 32
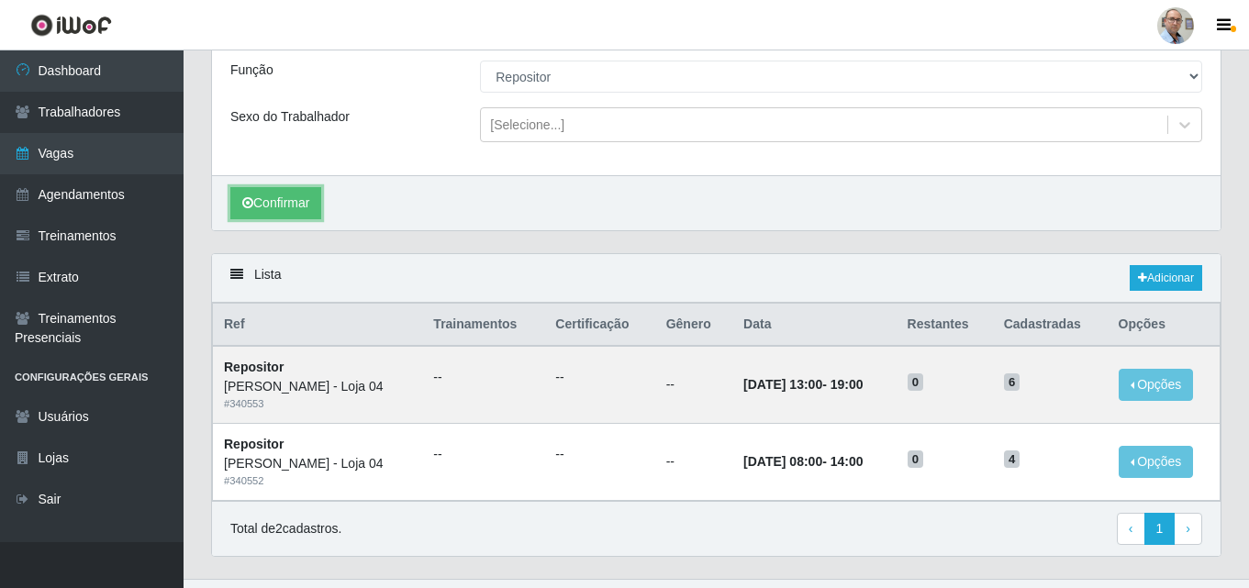
scroll to position [249, 0]
